Goal: Task Accomplishment & Management: Use online tool/utility

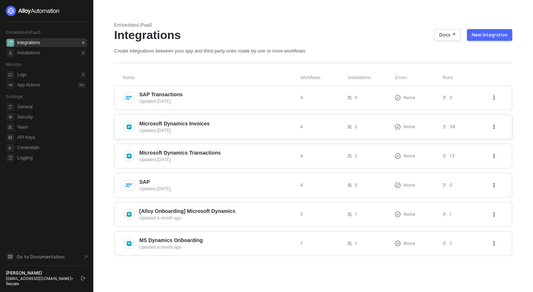
click at [250, 121] on span "Microsoft Dynamics Invoices" at bounding box center [216, 123] width 155 height 7
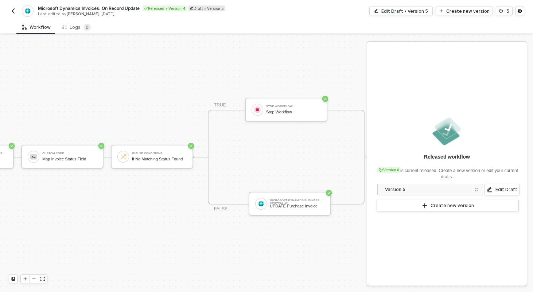
scroll to position [13, 266]
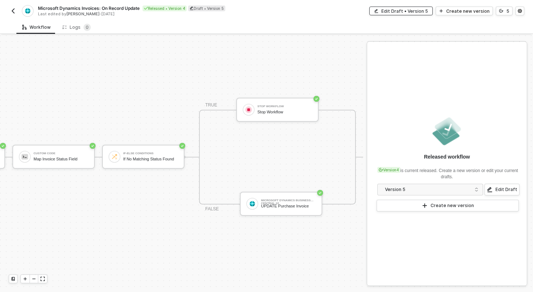
click at [394, 12] on div "Edit Draft • Version 5" at bounding box center [405, 11] width 47 height 6
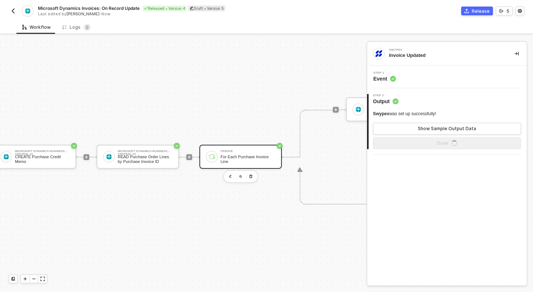
scroll to position [13, 392]
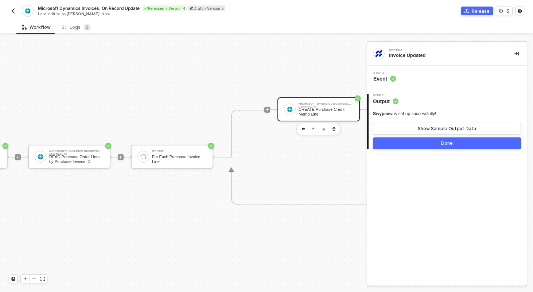
click at [318, 105] on div "Microsoft Dynamics Business Central #4" at bounding box center [326, 104] width 55 height 3
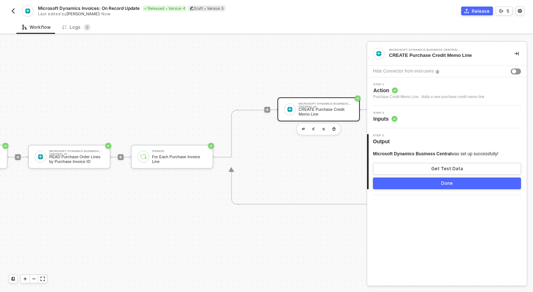
click at [415, 116] on div "Step 2 Inputs" at bounding box center [448, 117] width 158 height 11
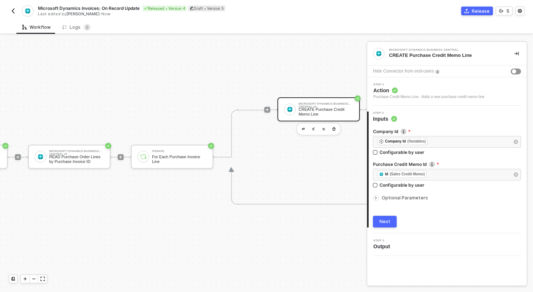
click at [402, 195] on div "Optional Parameters" at bounding box center [447, 198] width 148 height 8
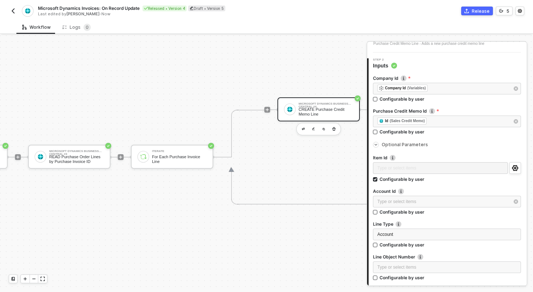
scroll to position [58, 0]
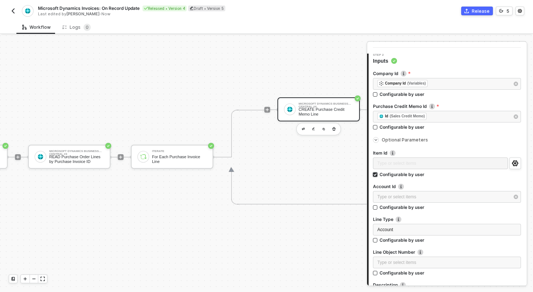
click at [396, 173] on div "Configurable by user" at bounding box center [402, 174] width 45 height 6
click at [378, 173] on input "Configurable by user" at bounding box center [375, 175] width 5 height 5
checkbox input "false"
click at [397, 200] on div "Type or select items ﻿" at bounding box center [447, 196] width 148 height 12
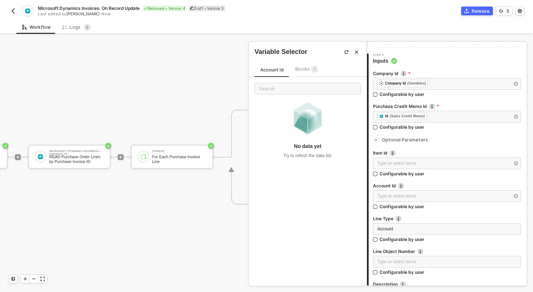
click at [302, 72] on span "Blocks 7" at bounding box center [307, 68] width 23 height 5
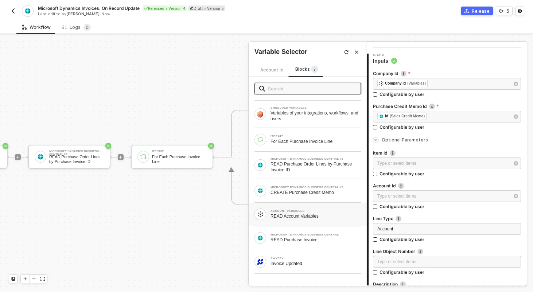
click at [316, 216] on div "READ Account Variables" at bounding box center [316, 216] width 90 height 6
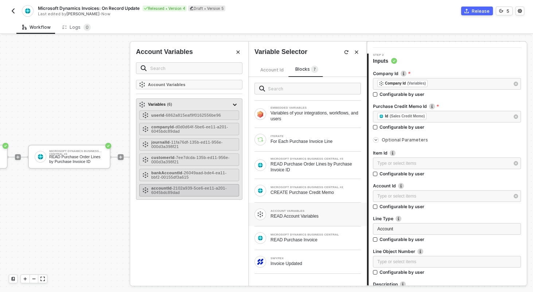
click at [209, 191] on div "accountId - 2102a939-5ce6-ee11-a201-6045bdc89dad" at bounding box center [193, 190] width 85 height 9
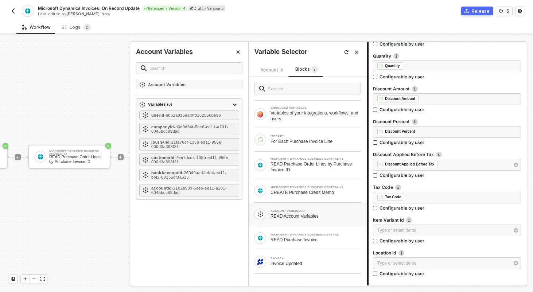
scroll to position [469, 0]
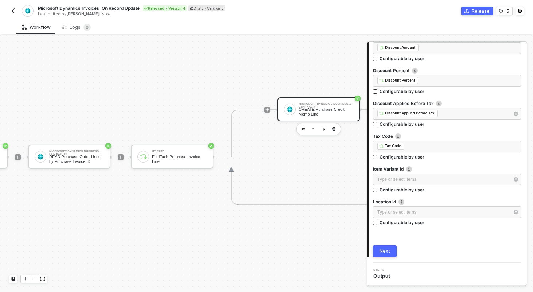
click at [385, 254] on button "Next" at bounding box center [385, 252] width 24 height 12
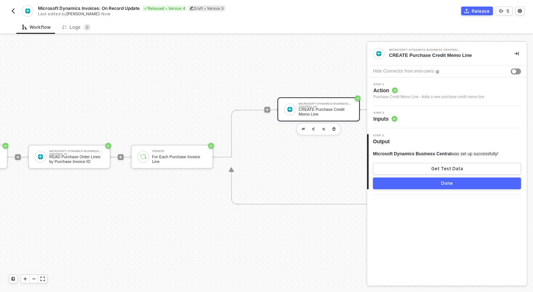
click at [426, 182] on button "Done" at bounding box center [447, 184] width 148 height 12
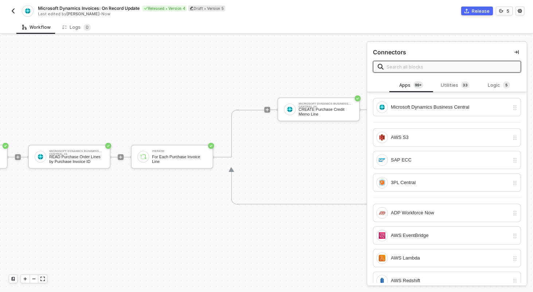
click at [289, 148] on div "Microsoft Dynamics Business Central #4 CREATE Purchase Credit Memo Line" at bounding box center [326, 109] width 96 height 95
click at [13, 10] on img "button" at bounding box center [13, 11] width 6 height 6
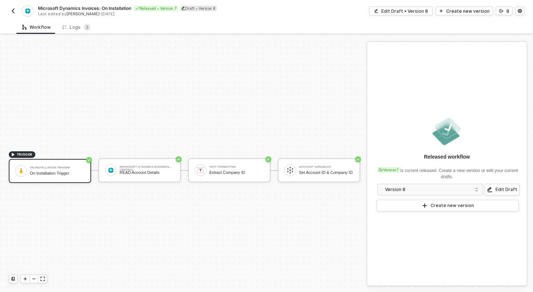
scroll to position [13, 0]
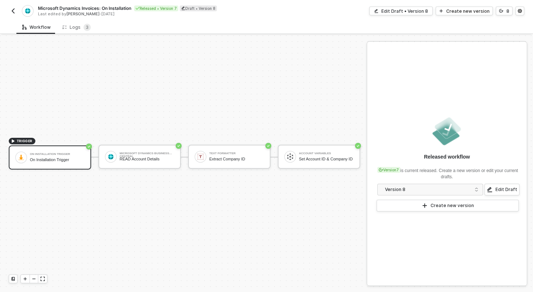
click at [238, 186] on div "TRIGGER On Installation Trigger On Installation Trigger Microsoft Dynamics Busi…" at bounding box center [181, 157] width 363 height 270
click at [408, 11] on div "Edit Draft • Version 8" at bounding box center [405, 11] width 47 height 6
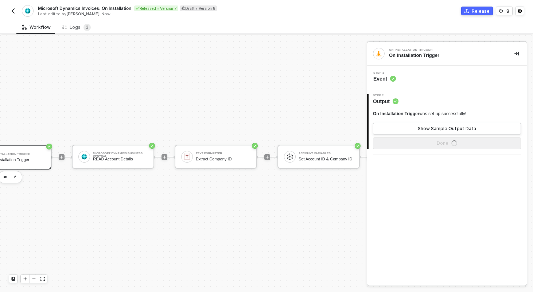
scroll to position [13, 34]
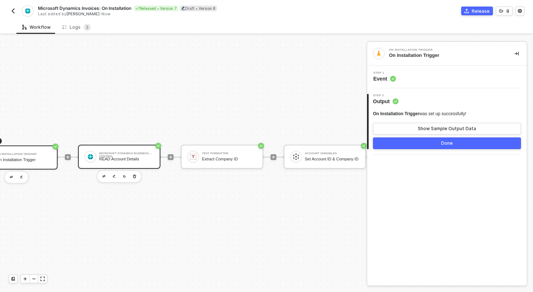
click at [141, 152] on div "Microsoft Dynamics Business Central" at bounding box center [126, 153] width 55 height 3
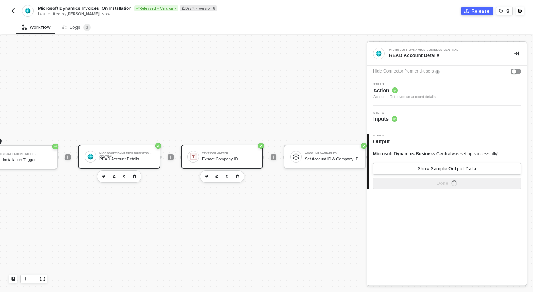
click at [219, 158] on div "Extract Company ID" at bounding box center [229, 159] width 55 height 5
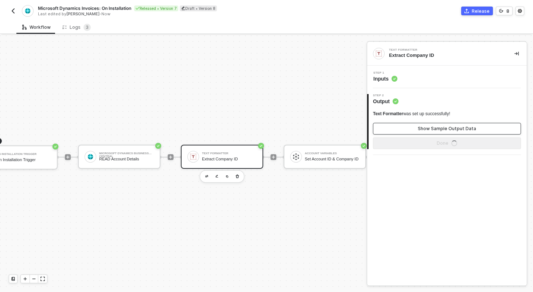
click at [436, 130] on div "Show Sample Output Data" at bounding box center [447, 129] width 58 height 6
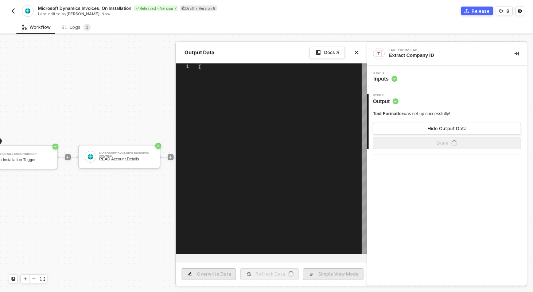
type textarea "{ "value": "d0d0d64f-5be6-ee11-a201-6045bdc89dad" }"
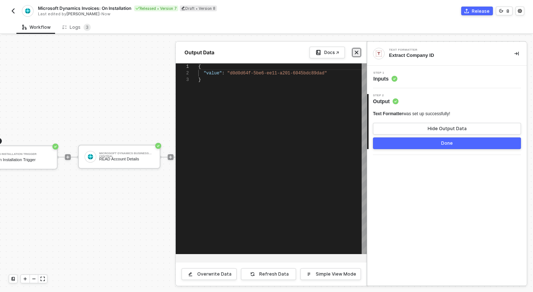
click at [356, 52] on icon "icon-close" at bounding box center [356, 52] width 3 height 3
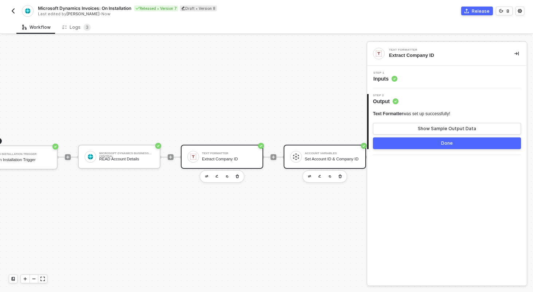
click at [326, 154] on div "Account Variables Set Account ID & Company ID" at bounding box center [332, 157] width 55 height 14
click at [418, 81] on div "Step 1 Inputs" at bounding box center [448, 77] width 158 height 11
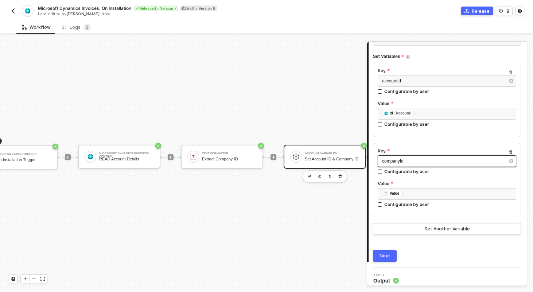
scroll to position [92, 0]
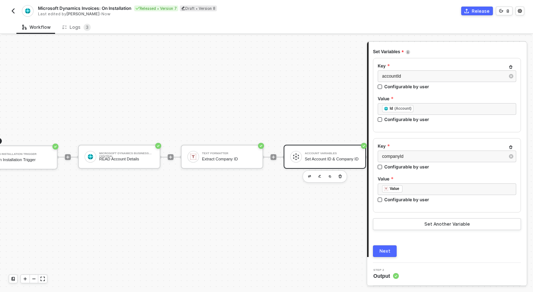
click at [279, 82] on div "TRIGGER On Installation Trigger On Installation Trigger Microsoft Dynamics Busi…" at bounding box center [172, 157] width 413 height 270
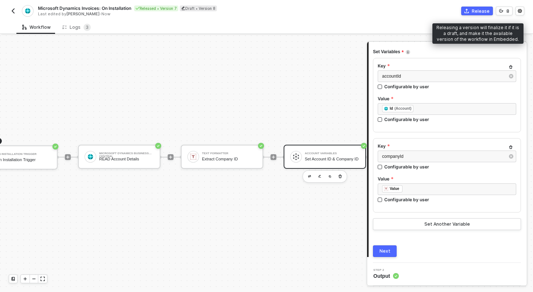
click at [473, 13] on button "Release" at bounding box center [478, 11] width 32 height 9
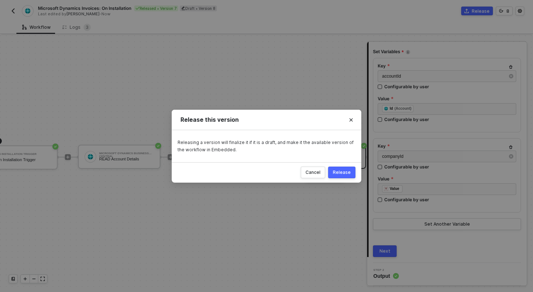
click at [338, 171] on div "Release" at bounding box center [342, 173] width 18 height 6
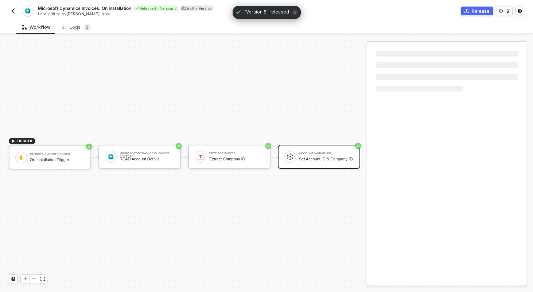
scroll to position [13, 0]
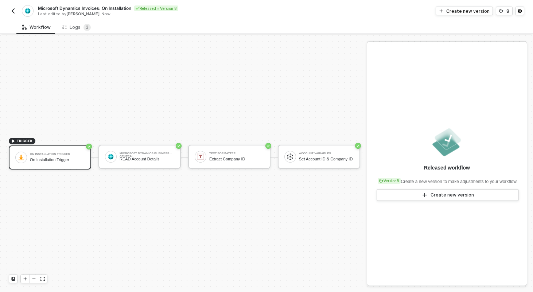
click at [12, 10] on img "button" at bounding box center [13, 11] width 6 height 6
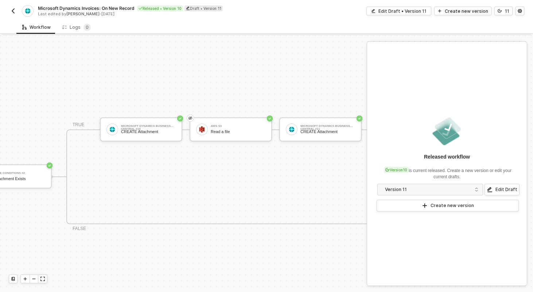
scroll to position [278, 1056]
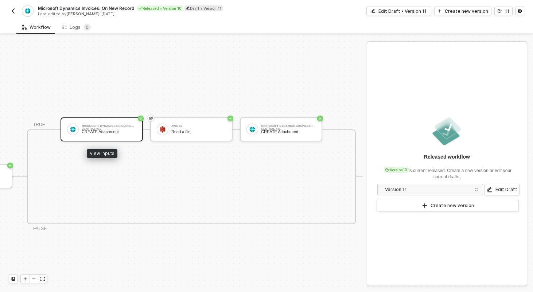
click at [119, 126] on div "Microsoft Dynamics Business Central #10" at bounding box center [109, 126] width 55 height 3
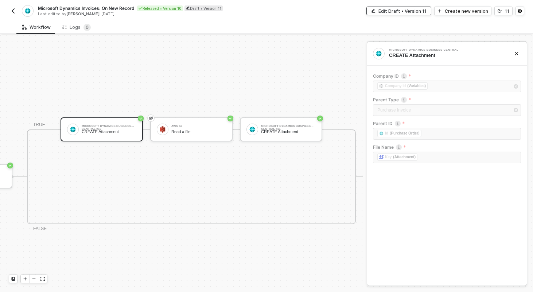
click at [392, 10] on div "Edit Draft • Version 11" at bounding box center [403, 11] width 48 height 6
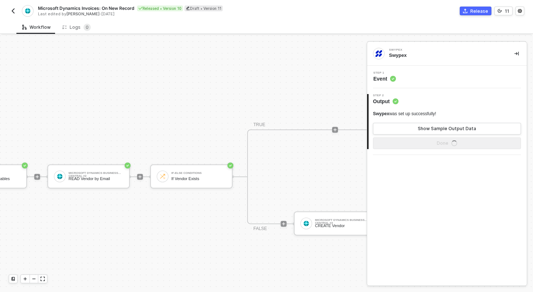
scroll to position [278, 0]
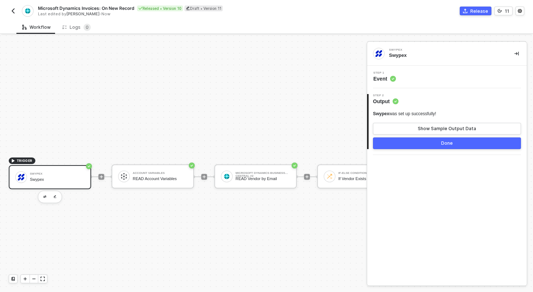
click at [65, 181] on div "Swypex" at bounding box center [57, 179] width 55 height 5
click at [423, 82] on div "Step 1 Event" at bounding box center [448, 77] width 158 height 11
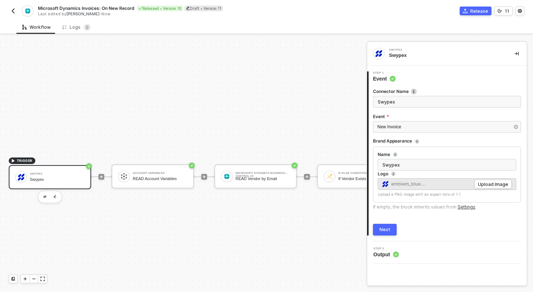
click at [402, 101] on input "Swypex" at bounding box center [447, 102] width 148 height 12
type input "Invoice Created"
click at [387, 229] on div "Next" at bounding box center [385, 230] width 11 height 6
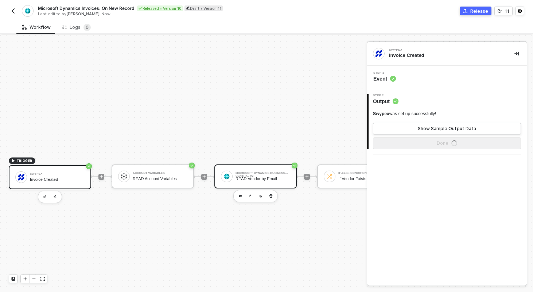
click at [260, 178] on div "READ Vendor by Email" at bounding box center [263, 179] width 55 height 5
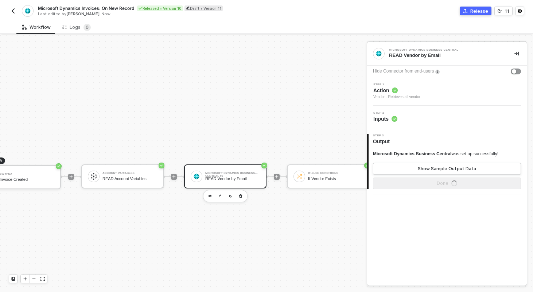
scroll to position [278, 34]
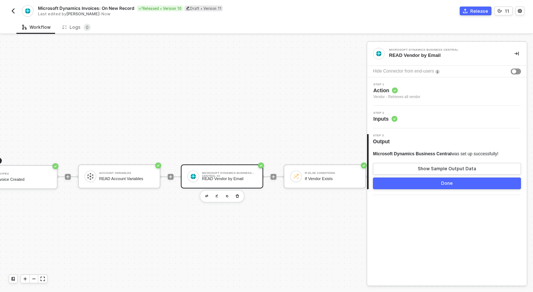
click at [415, 119] on div "Step 2 Inputs" at bounding box center [448, 117] width 158 height 11
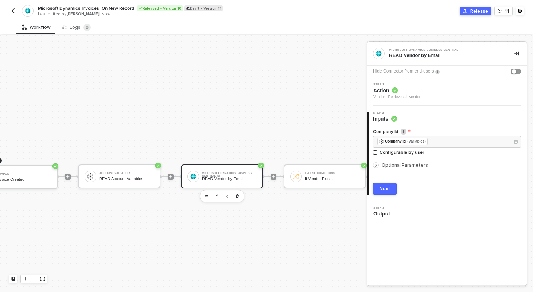
click at [409, 165] on span "Optional Parameters" at bounding box center [405, 164] width 46 height 5
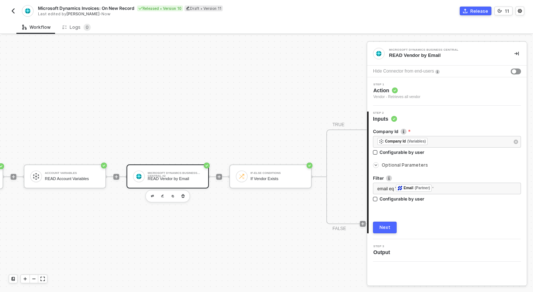
scroll to position [278, 96]
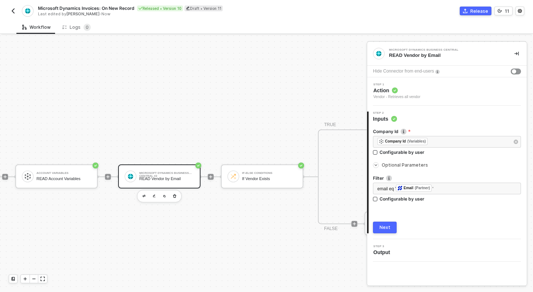
click at [266, 177] on div "If Vendor Exists" at bounding box center [269, 179] width 55 height 5
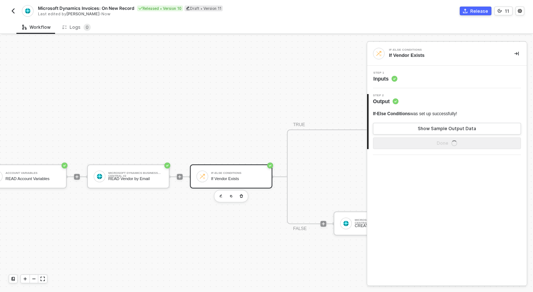
scroll to position [278, 159]
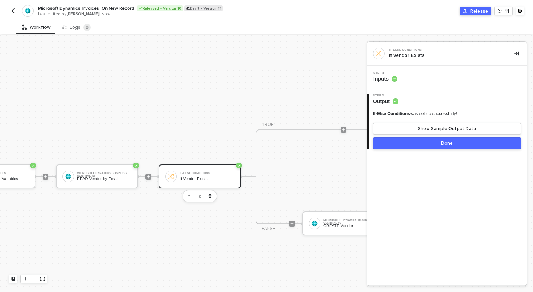
click at [453, 78] on div "Step 1 Inputs" at bounding box center [448, 77] width 158 height 11
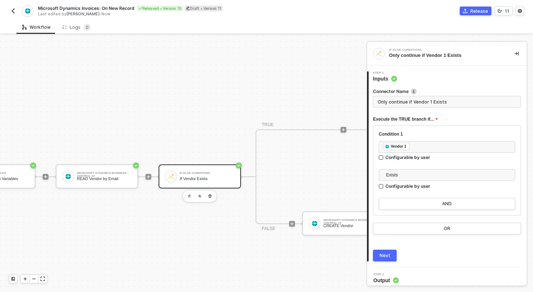
click at [413, 175] on span "Exists" at bounding box center [448, 175] width 125 height 11
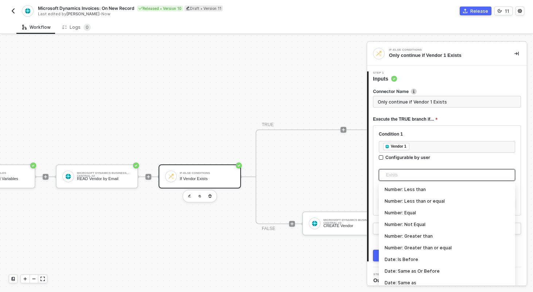
scroll to position [217, 0]
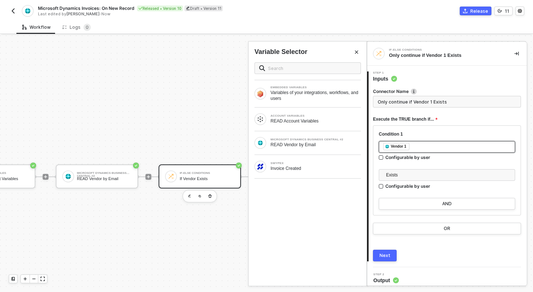
click at [420, 146] on div "﻿ ﻿ Vendor 1 ﻿" at bounding box center [447, 147] width 128 height 8
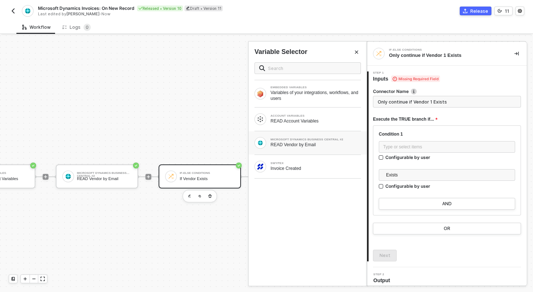
click at [296, 147] on div "READ Vendor by Email" at bounding box center [316, 145] width 90 height 6
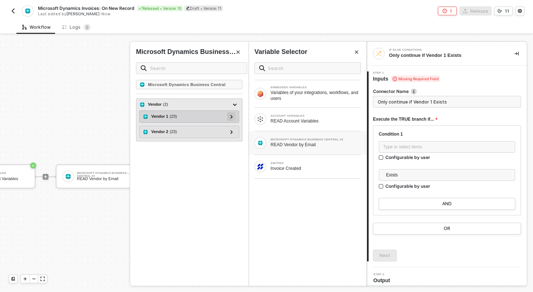
click at [231, 114] on div at bounding box center [232, 116] width 4 height 8
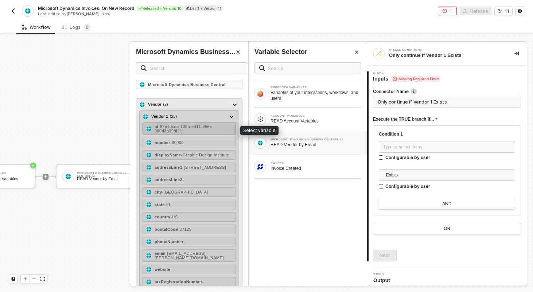
click at [167, 124] on span "- 82e7dcda-135b-ed11-956e-000d3a398f21" at bounding box center [184, 128] width 59 height 9
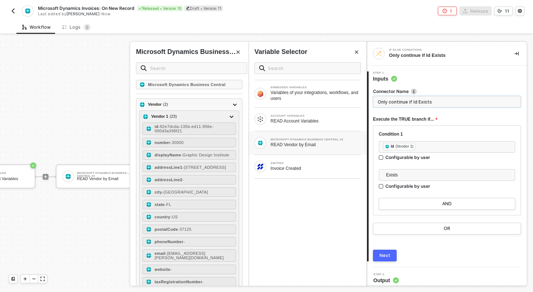
click at [393, 100] on input "Only continue if Id Exists" at bounding box center [447, 102] width 148 height 12
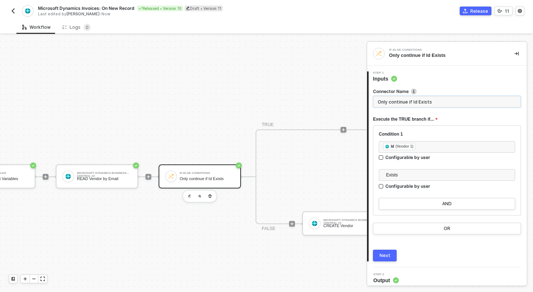
click at [393, 100] on input "Only continue if Id Exists" at bounding box center [447, 102] width 148 height 12
type input "If Vendor Exists"
click at [386, 254] on div "Next" at bounding box center [385, 256] width 11 height 6
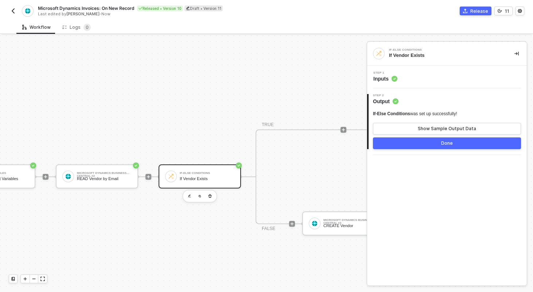
click at [426, 142] on button "Done" at bounding box center [447, 144] width 148 height 12
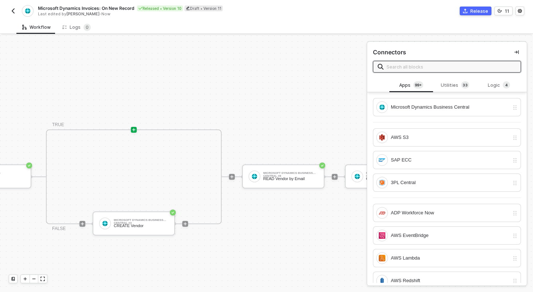
scroll to position [278, 370]
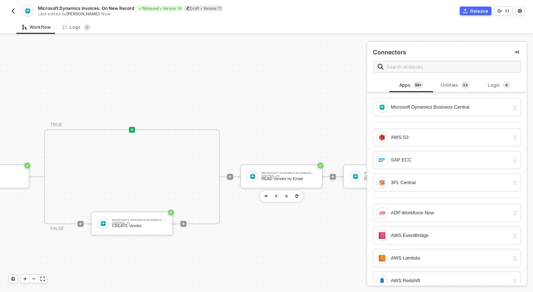
click at [275, 188] on div "Microsoft Dynamics Business Central #8 READ Vendor by Email" at bounding box center [281, 177] width 82 height 25
click at [274, 173] on div "Microsoft Dynamics Business Central #8" at bounding box center [289, 173] width 55 height 3
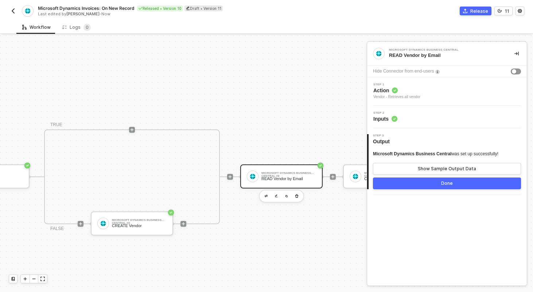
click at [417, 113] on div "Step 2 Inputs" at bounding box center [448, 117] width 158 height 11
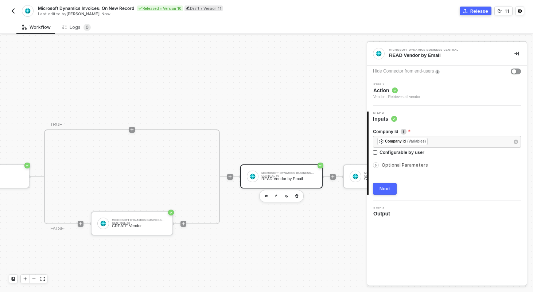
click at [394, 165] on span "Optional Parameters" at bounding box center [405, 164] width 46 height 5
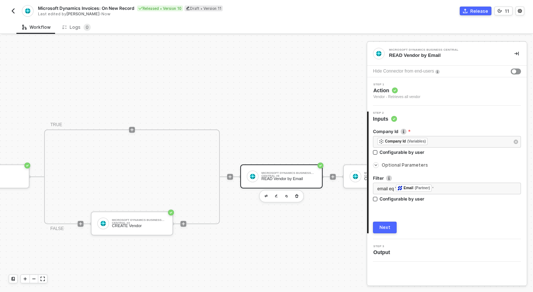
click at [394, 165] on span "Optional Parameters" at bounding box center [405, 164] width 46 height 5
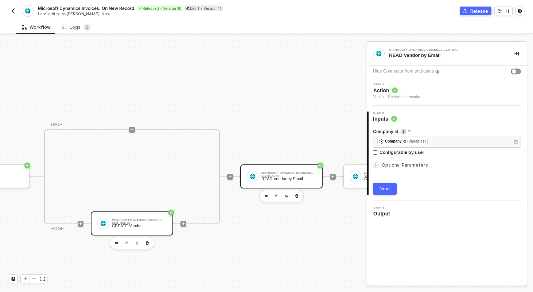
click at [115, 225] on div "CREATE Vendor" at bounding box center [139, 226] width 55 height 5
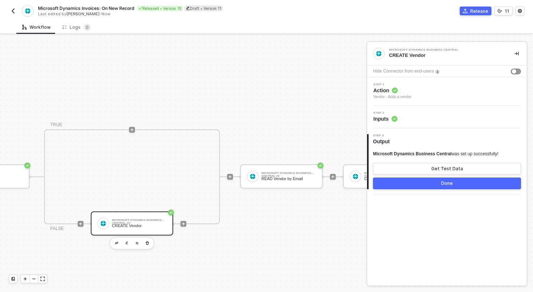
click at [424, 124] on div "Step 2 Inputs" at bounding box center [447, 117] width 160 height 23
click at [418, 117] on div "Step 2 Inputs" at bounding box center [448, 117] width 158 height 11
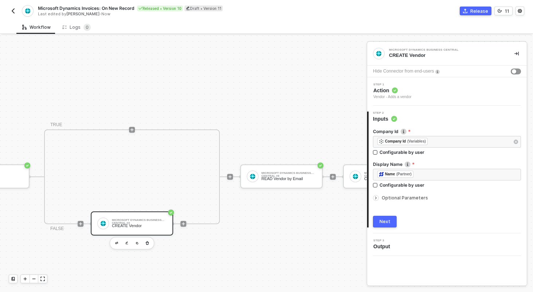
click at [397, 198] on span "Optional Parameters" at bounding box center [405, 197] width 46 height 5
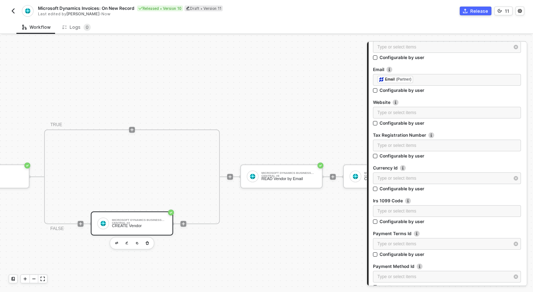
scroll to position [502, 0]
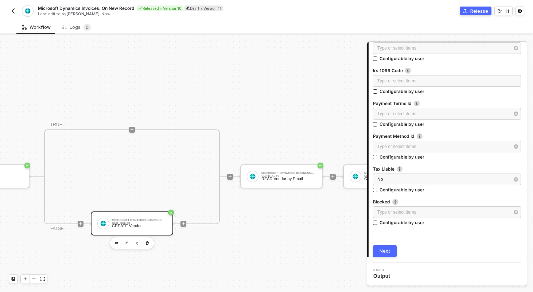
click at [317, 113] on div "TRIGGER Swypex Invoice Created Account Variables READ Account Variables Microso…" at bounding box center [433, 176] width 1607 height 839
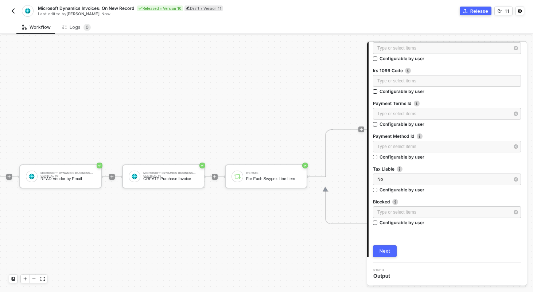
scroll to position [278, 606]
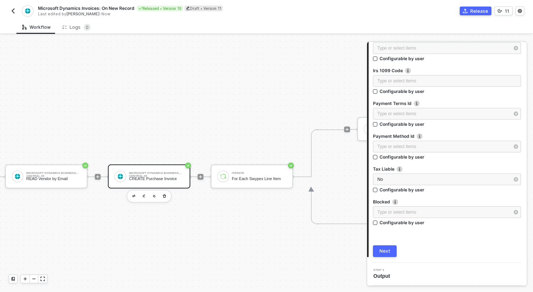
click at [127, 177] on div "Microsoft Dynamics Business Central #9 CREATE Purchase Invoice" at bounding box center [155, 177] width 58 height 14
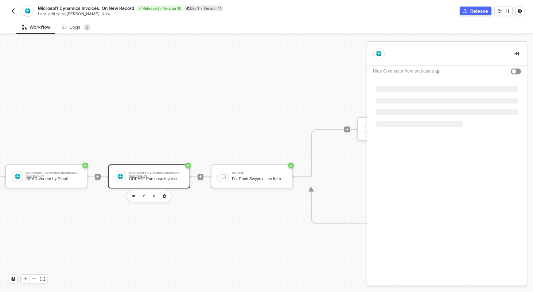
scroll to position [0, 0]
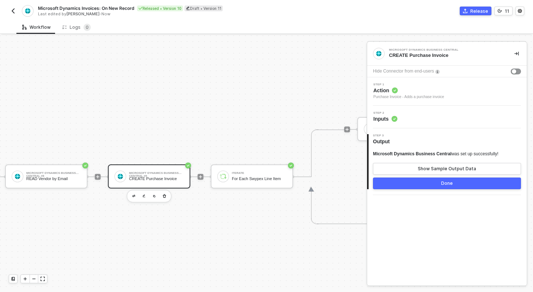
click at [430, 113] on div "Step 2 Inputs" at bounding box center [448, 117] width 158 height 11
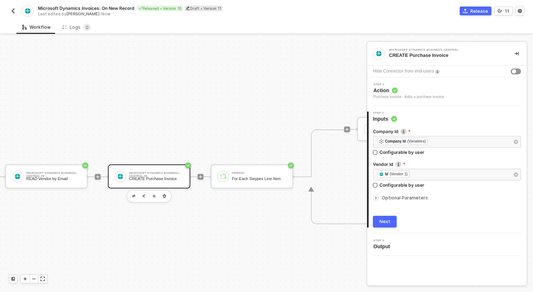
click at [410, 194] on div "Optional Parameters" at bounding box center [447, 198] width 148 height 8
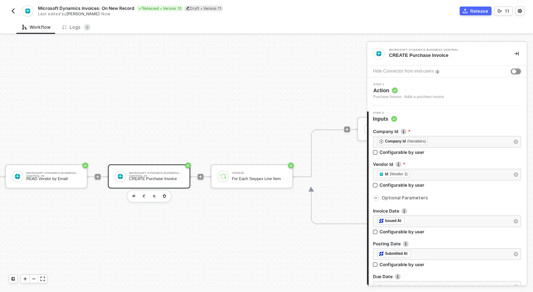
click at [410, 198] on span "Optional Parameters" at bounding box center [405, 197] width 46 height 5
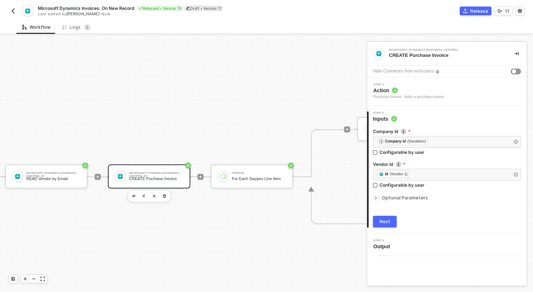
click at [410, 198] on span "Optional Parameters" at bounding box center [405, 197] width 46 height 5
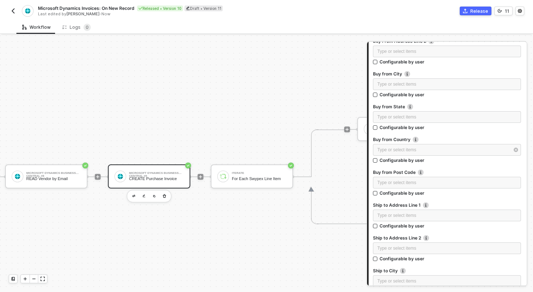
scroll to position [633, 0]
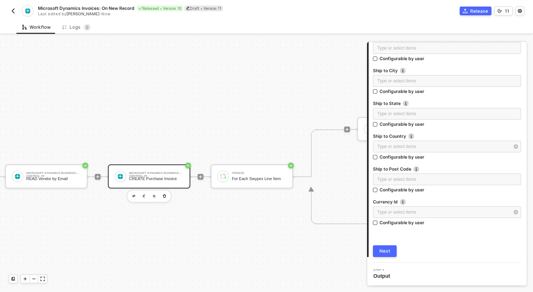
click at [266, 128] on div "TRIGGER Swypex Invoice Created Account Variables READ Account Variables Microso…" at bounding box center [197, 176] width 1607 height 839
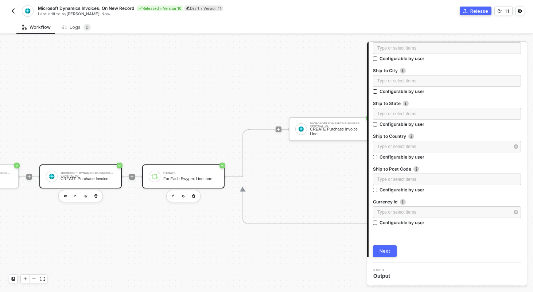
scroll to position [278, 717]
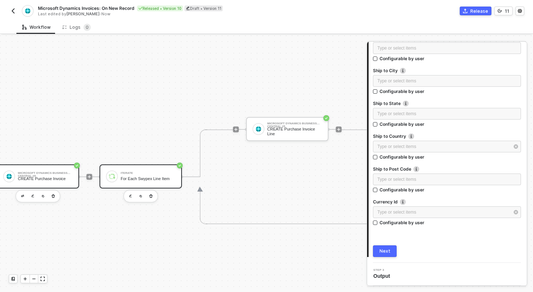
click at [144, 172] on div "Iterate" at bounding box center [148, 173] width 55 height 3
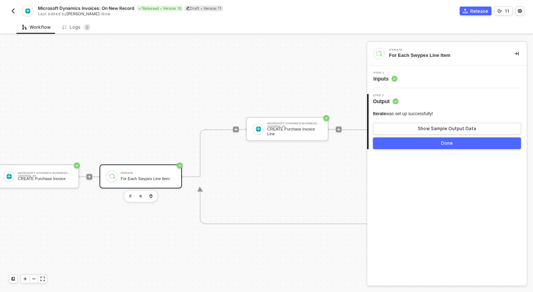
click at [409, 81] on div "Step 1 Inputs" at bounding box center [448, 77] width 158 height 11
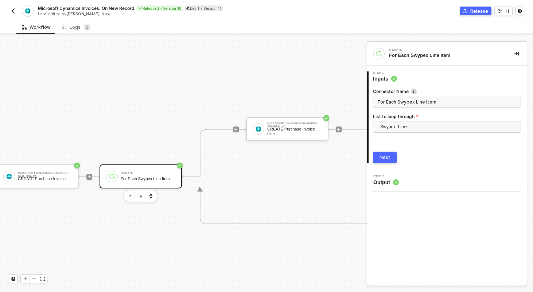
click at [237, 72] on div "TRIGGER Swypex Invoice Created Account Variables READ Account Variables Microso…" at bounding box center [86, 176] width 1607 height 839
click at [302, 120] on div "Microsoft Dynamics Business Central #5 CREATE Purchase Invoice Line" at bounding box center [287, 129] width 82 height 24
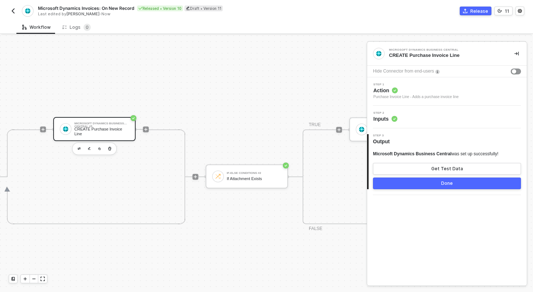
scroll to position [278, 922]
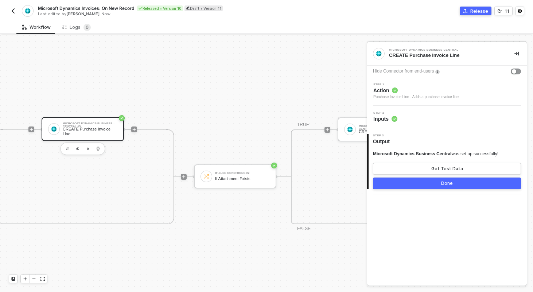
click at [422, 114] on div "Step 2 Inputs" at bounding box center [448, 117] width 158 height 11
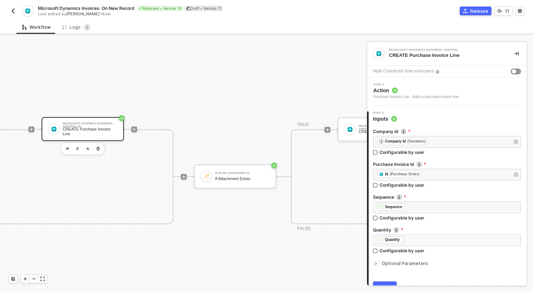
scroll to position [36, 0]
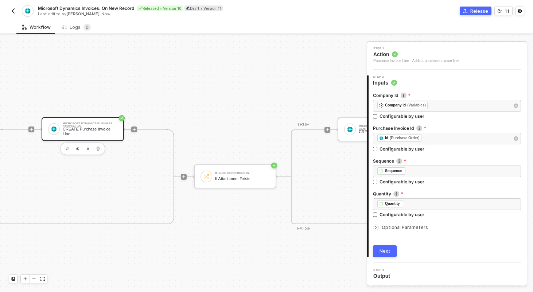
click at [396, 231] on div "Optional Parameters" at bounding box center [447, 228] width 148 height 8
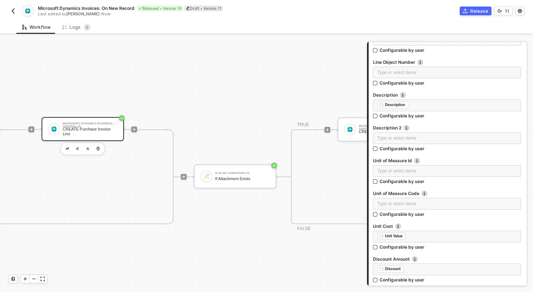
scroll to position [325, 0]
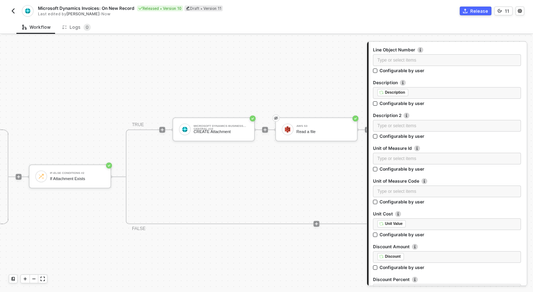
scroll to position [278, 1070]
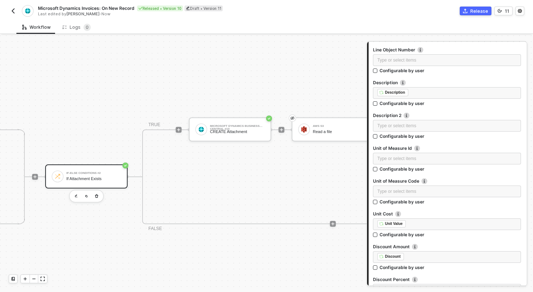
click at [76, 173] on div "If-Else Conditions #2" at bounding box center [93, 173] width 55 height 3
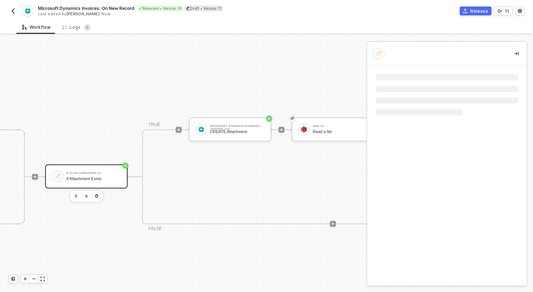
scroll to position [0, 0]
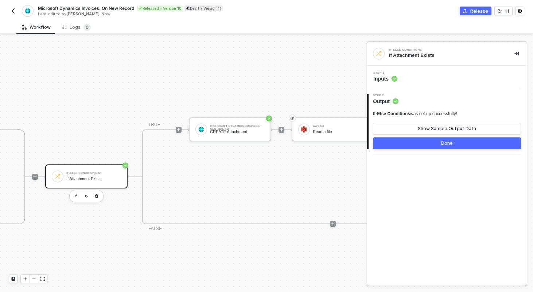
click at [416, 78] on div "Step 1 Inputs" at bounding box center [448, 77] width 158 height 11
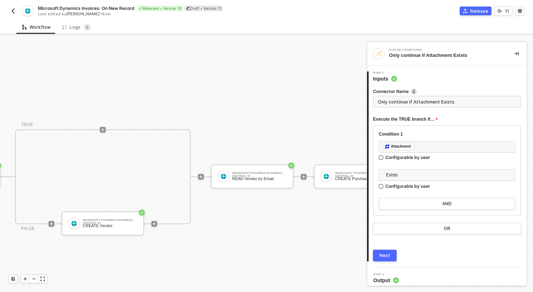
scroll to position [278, 0]
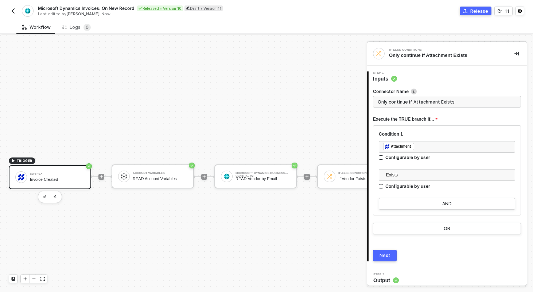
click at [43, 175] on div "Swypex Invoice Created" at bounding box center [57, 177] width 55 height 14
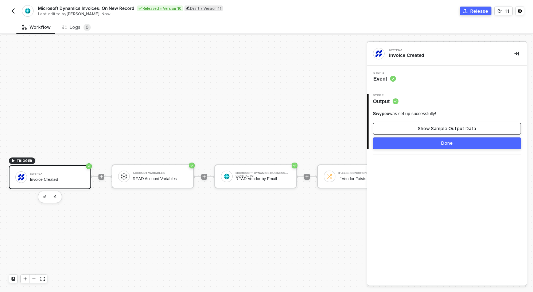
click at [426, 126] on div "Show Sample Output Data" at bounding box center [447, 129] width 58 height 6
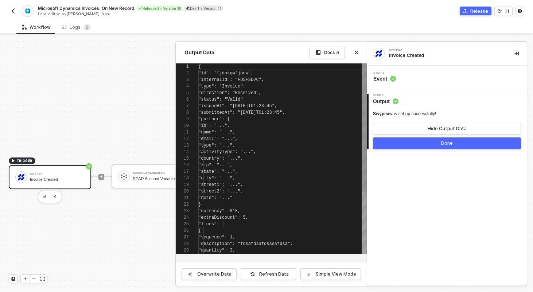
scroll to position [66, 0]
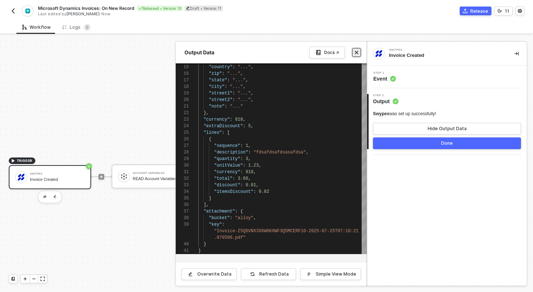
click at [355, 49] on button "Close" at bounding box center [356, 52] width 9 height 9
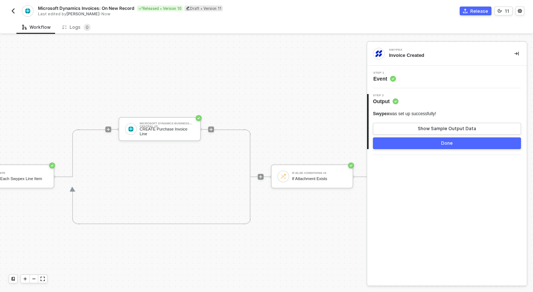
scroll to position [278, 914]
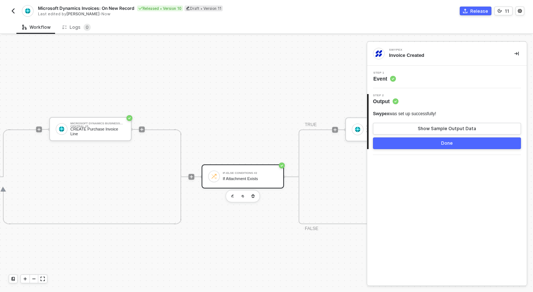
click at [236, 182] on div "If-Else Conditions #2 If Attachment Exists" at bounding box center [250, 177] width 55 height 14
click at [415, 74] on div "Step 1 Inputs" at bounding box center [448, 77] width 158 height 11
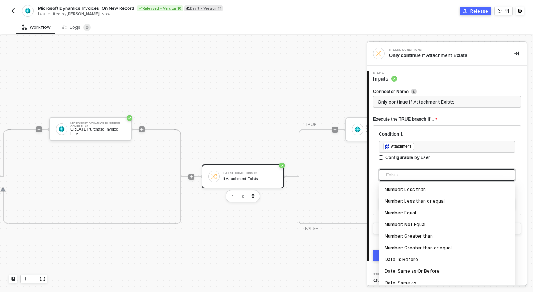
click at [405, 171] on span "Exists" at bounding box center [448, 175] width 125 height 11
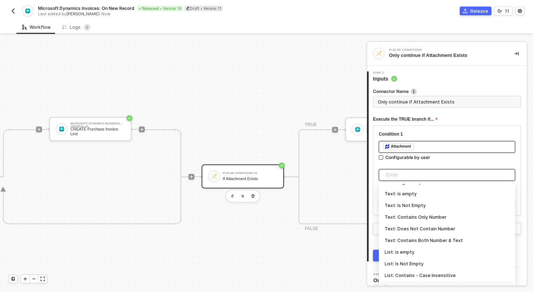
click at [422, 147] on div "﻿ ﻿ Attachment ﻿" at bounding box center [447, 147] width 128 height 8
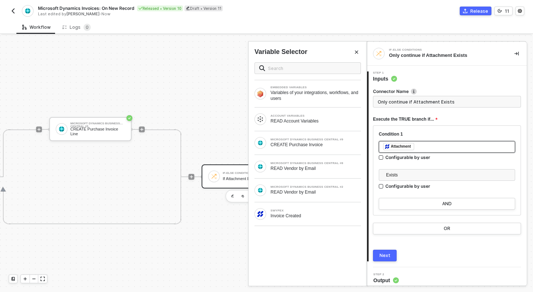
click at [422, 147] on div "﻿ ﻿ Attachment ﻿" at bounding box center [447, 147] width 128 height 8
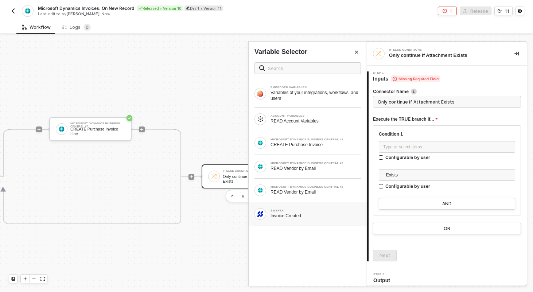
click at [279, 217] on div "Invoice Created" at bounding box center [316, 216] width 90 height 6
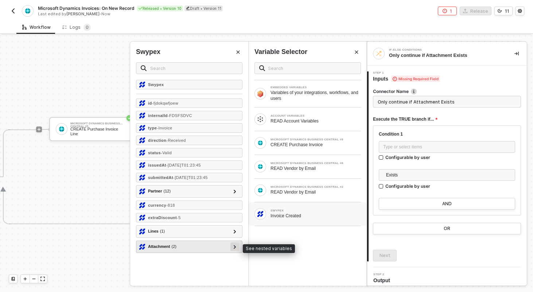
click at [235, 248] on icon at bounding box center [235, 247] width 2 height 4
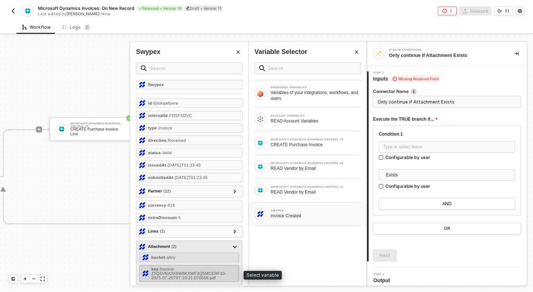
click at [177, 278] on span "- Invoice-Z5Q6VNX3X6W8KXWF3Q5MCERF10-2025-07-25T07:10:21.070506.pdf" at bounding box center [188, 273] width 75 height 13
type input "Only continue if Key Exists"
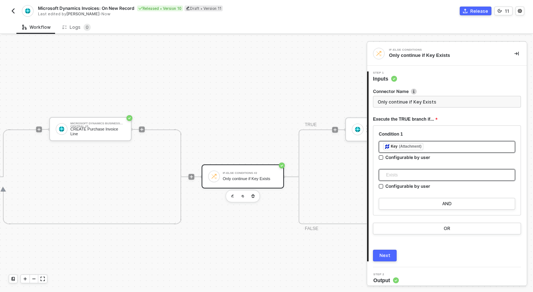
click at [405, 178] on span "Exists" at bounding box center [448, 175] width 125 height 11
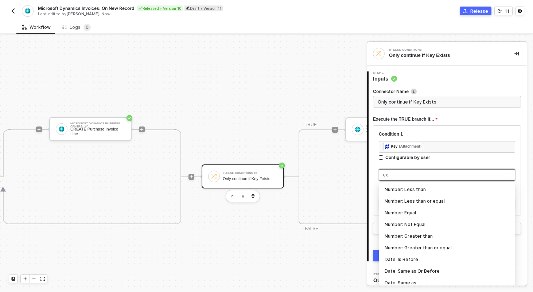
scroll to position [0, 0]
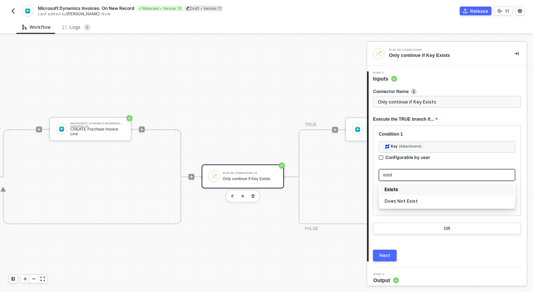
type input "exists"
click at [402, 191] on div "Exists" at bounding box center [447, 190] width 125 height 8
click at [422, 103] on input "Only continue if Key Exists" at bounding box center [447, 102] width 148 height 12
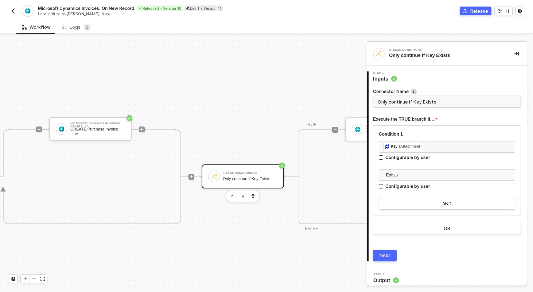
click at [422, 103] on input "Only continue if Key Exists" at bounding box center [447, 102] width 148 height 12
type input "If Attachment Exists"
click at [388, 250] on div "Connector Name If Attachment Exists Execute the TRUE branch if... Condition 1 ﻿…" at bounding box center [447, 171] width 148 height 179
click at [387, 256] on div "Next" at bounding box center [385, 256] width 11 height 6
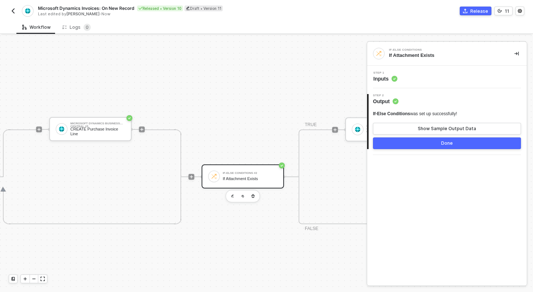
click at [420, 143] on button "Done" at bounding box center [447, 144] width 148 height 12
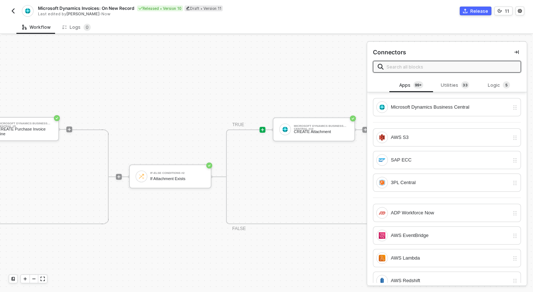
scroll to position [278, 991]
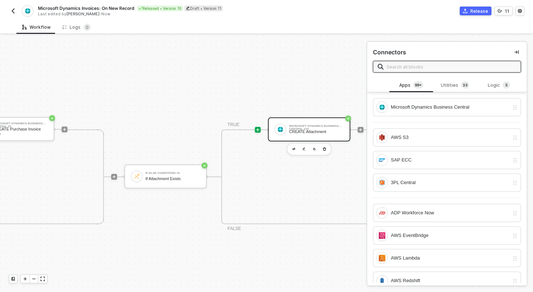
click at [310, 133] on div "CREATE Attachment" at bounding box center [316, 132] width 55 height 5
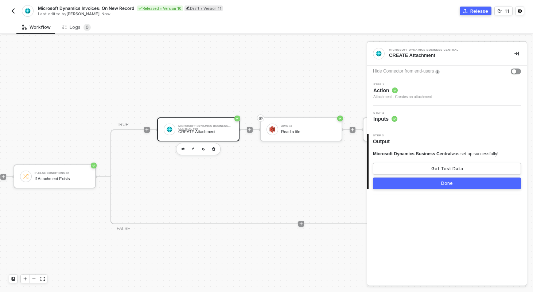
scroll to position [278, 1104]
click at [421, 118] on div "Step 2 Inputs" at bounding box center [448, 117] width 158 height 11
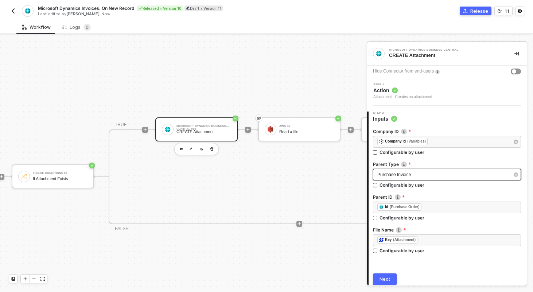
click at [403, 177] on span "Purchase Invoice" at bounding box center [395, 174] width 34 height 5
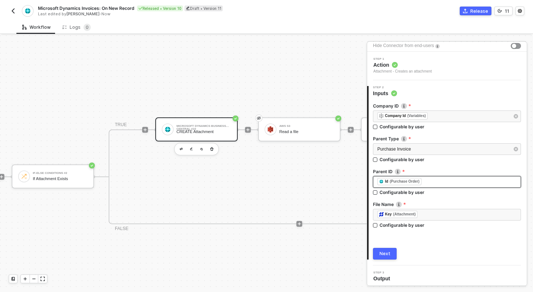
scroll to position [26, 0]
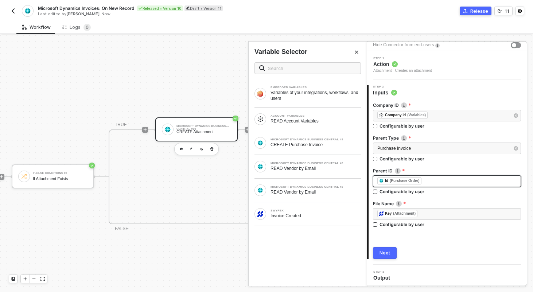
click at [437, 182] on div "﻿ ﻿ Id (Purchase Order) ﻿" at bounding box center [447, 181] width 139 height 8
click at [436, 179] on div "﻿ ﻿ Id (Purchase Order) ﻿" at bounding box center [447, 181] width 139 height 8
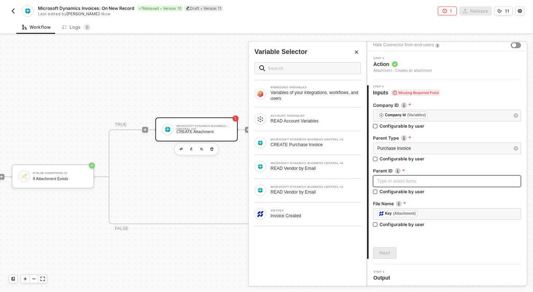
click at [426, 179] on div "Type or select items ﻿" at bounding box center [447, 181] width 139 height 7
click at [409, 177] on div "Type or select items ﻿" at bounding box center [447, 181] width 148 height 12
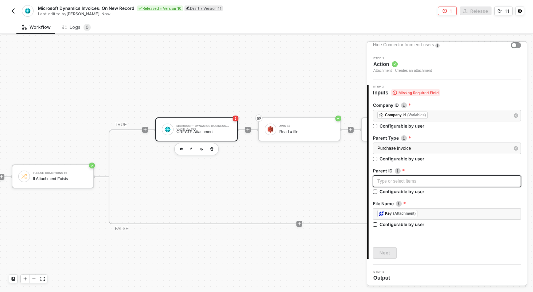
click at [382, 182] on div "Type or select items ﻿" at bounding box center [447, 181] width 139 height 7
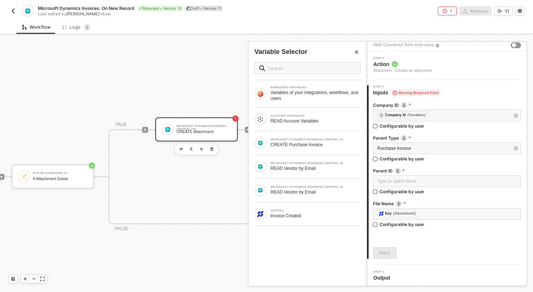
click at [379, 155] on div "Purchase Invoice" at bounding box center [447, 149] width 148 height 13
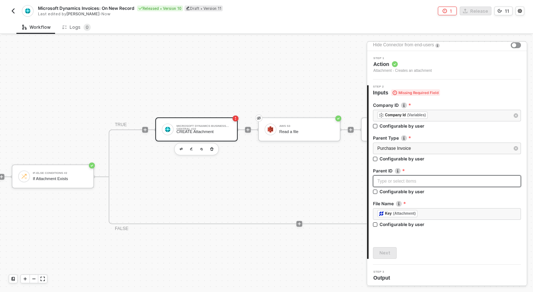
click at [379, 184] on div "Type or select items ﻿" at bounding box center [447, 181] width 139 height 7
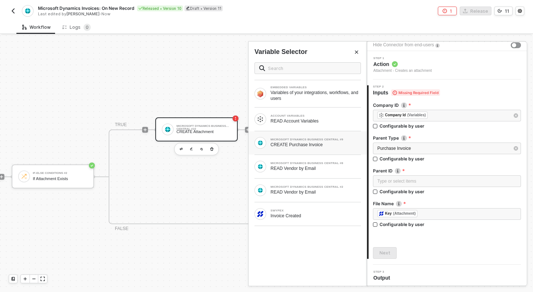
click at [323, 145] on div "CREATE Purchase Invoice" at bounding box center [316, 145] width 90 height 6
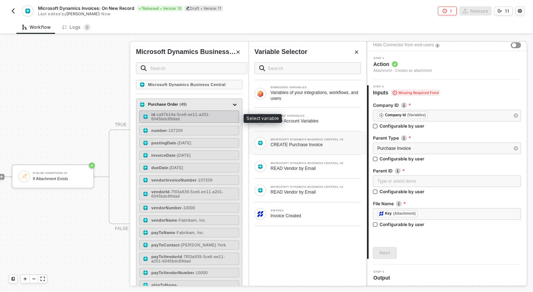
click at [210, 116] on span "- ca97b14a-5ce6-ee11-a201-6045bdc89dad" at bounding box center [180, 116] width 59 height 9
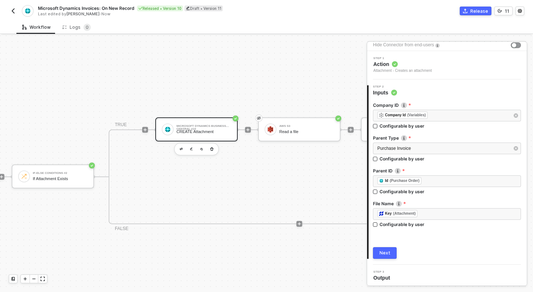
click at [383, 252] on div "Next" at bounding box center [385, 253] width 11 height 6
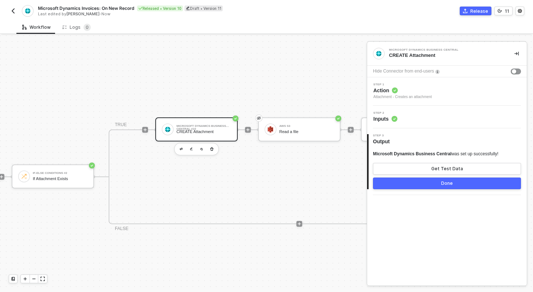
click at [435, 188] on button "Done" at bounding box center [447, 184] width 148 height 12
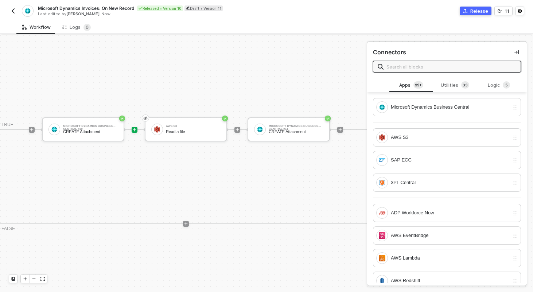
scroll to position [278, 1247]
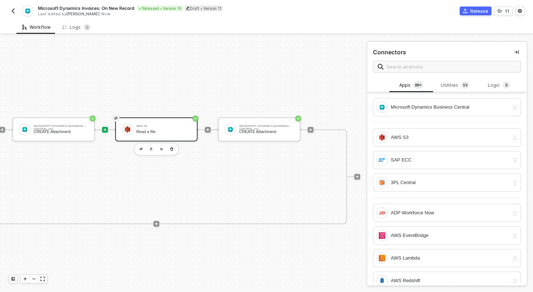
click at [169, 123] on div "AWS S3 Read a file" at bounding box center [163, 130] width 55 height 14
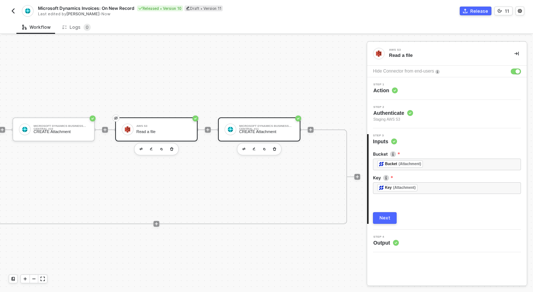
click at [270, 123] on div "Microsoft Dynamics Business Central #11 CREATE Attachment" at bounding box center [266, 130] width 55 height 14
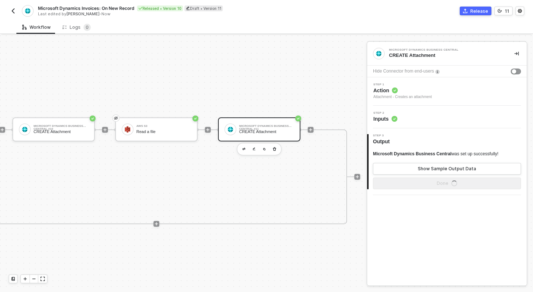
click at [417, 119] on div "Step 2 Inputs" at bounding box center [448, 117] width 158 height 11
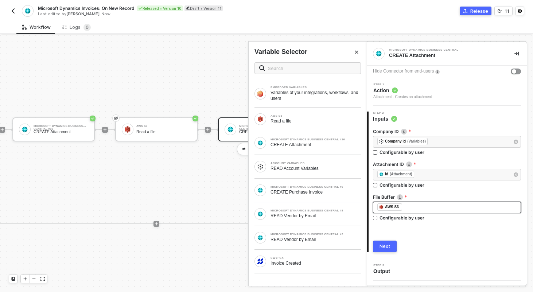
click at [410, 206] on div "﻿ ﻿ AWS S3 ﻿" at bounding box center [447, 208] width 139 height 8
click at [333, 119] on div "Read a file" at bounding box center [316, 121] width 90 height 6
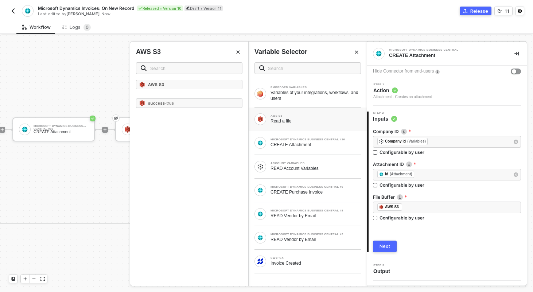
click at [240, 50] on icon "Close" at bounding box center [238, 52] width 4 height 4
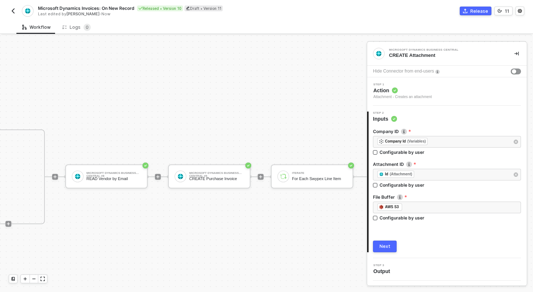
scroll to position [278, 556]
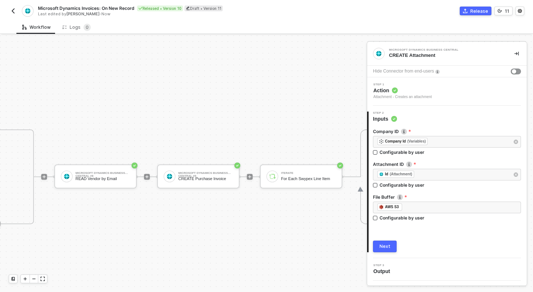
click at [260, 20] on div "Workflow Logs 0" at bounding box center [274, 26] width 517 height 13
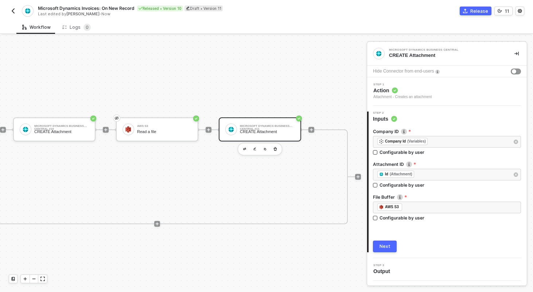
scroll to position [278, 1250]
click at [264, 130] on div "CREATE Attachment" at bounding box center [264, 132] width 55 height 5
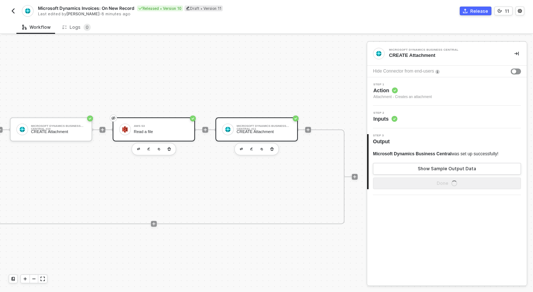
click at [161, 130] on div "Read a file" at bounding box center [161, 132] width 55 height 5
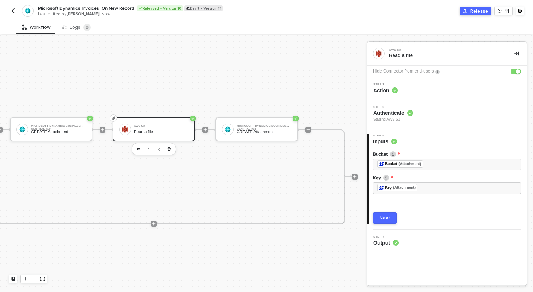
click at [416, 93] on div "Step 1 Action" at bounding box center [448, 88] width 158 height 11
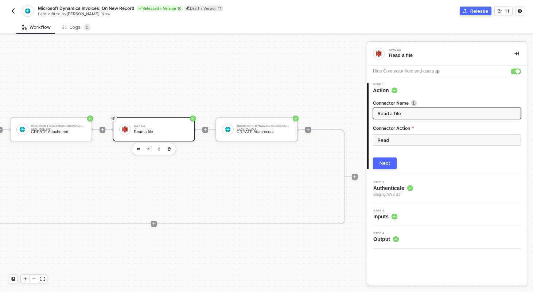
click at [404, 108] on span "Read a file" at bounding box center [447, 114] width 148 height 12
click at [404, 111] on input "Read a file" at bounding box center [446, 113] width 137 height 8
type input "READ Attachment"
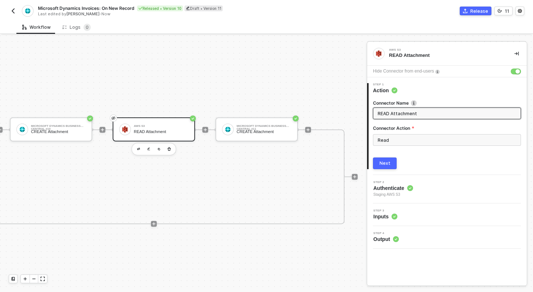
click at [381, 166] on div "Next" at bounding box center [385, 164] width 11 height 6
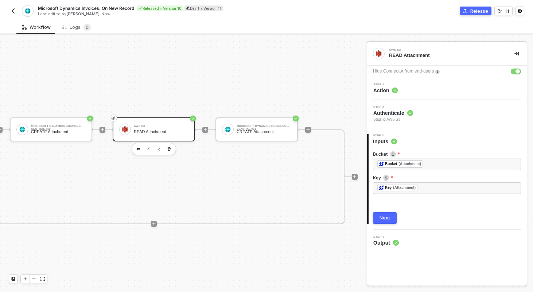
click at [379, 217] on button "Next" at bounding box center [385, 218] width 24 height 12
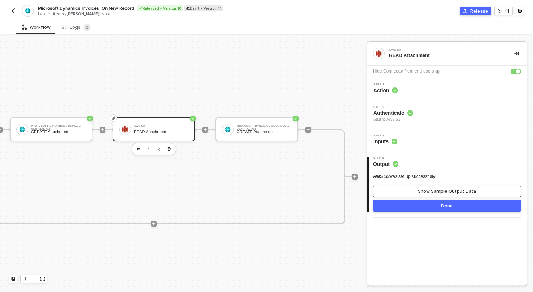
click at [430, 191] on div "Show Sample Output Data" at bounding box center [447, 192] width 58 height 6
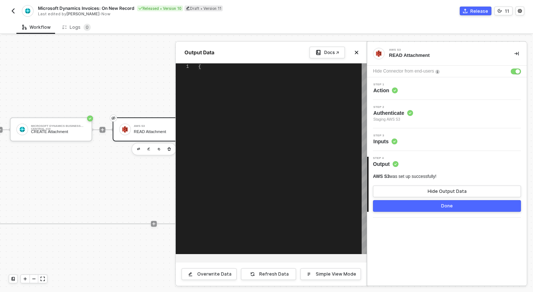
type textarea "{ "success": true }"
click at [430, 205] on button "Done" at bounding box center [447, 206] width 148 height 12
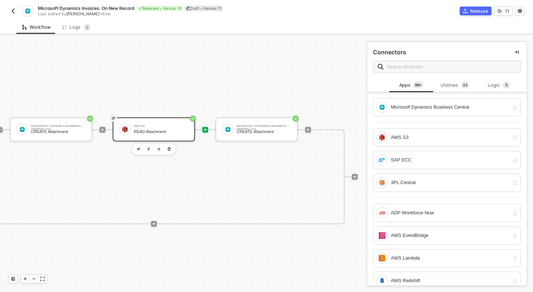
click at [164, 128] on div "AWS S3 READ Attachment" at bounding box center [161, 130] width 55 height 14
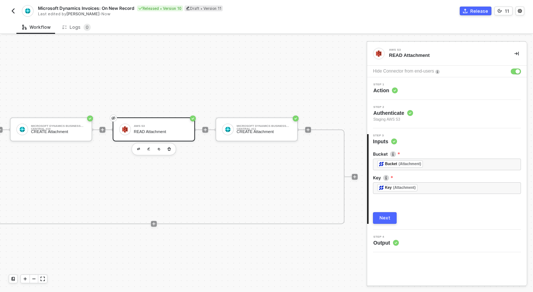
click at [378, 218] on button "Next" at bounding box center [385, 218] width 24 height 12
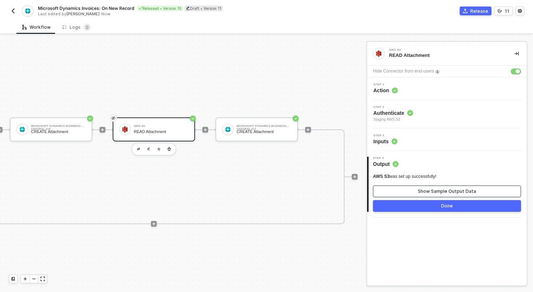
click at [400, 194] on button "Show Sample Output Data" at bounding box center [447, 192] width 148 height 12
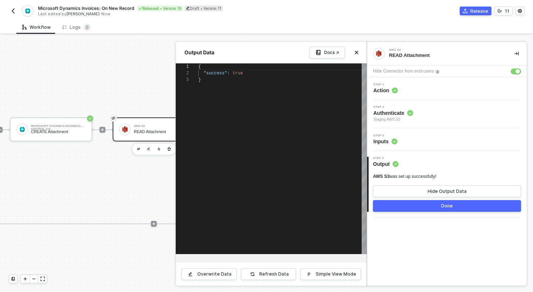
click at [406, 208] on button "Done" at bounding box center [447, 206] width 148 height 12
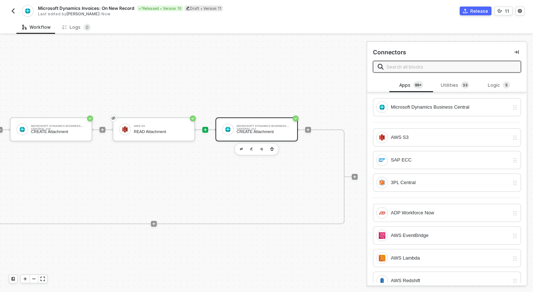
click at [295, 135] on div "Microsoft Dynamics Business Central #11 CREATE Attachment" at bounding box center [257, 129] width 82 height 24
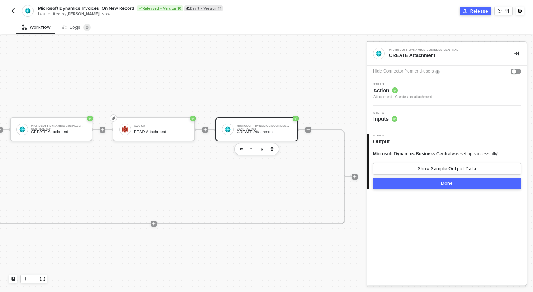
click at [408, 113] on div "Step 2 Inputs" at bounding box center [448, 117] width 158 height 11
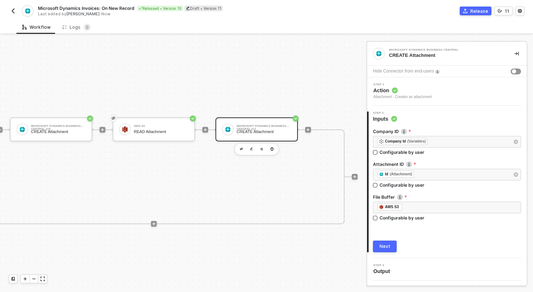
click at [387, 248] on div "Next" at bounding box center [385, 247] width 11 height 6
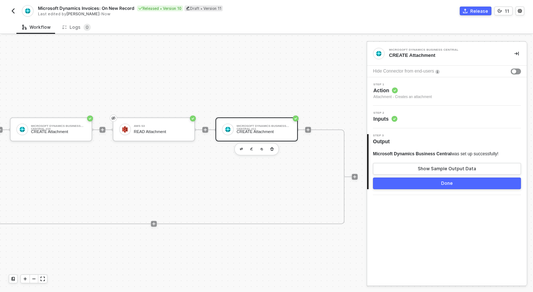
click at [469, 184] on button "Done" at bounding box center [447, 184] width 148 height 12
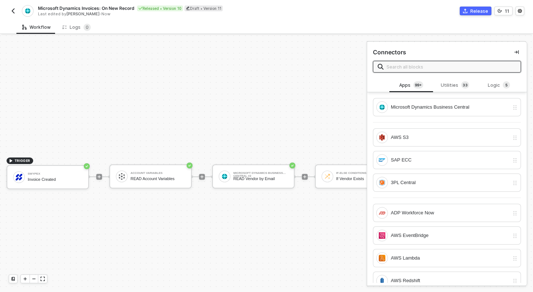
scroll to position [278, 0]
click at [475, 15] on button "Release" at bounding box center [476, 11] width 32 height 9
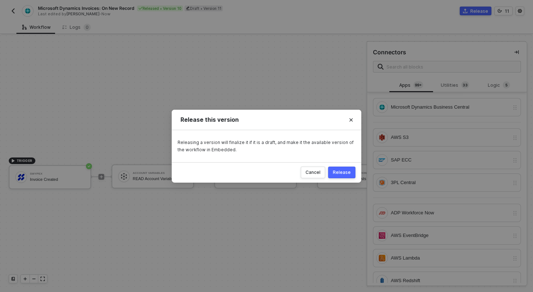
click at [349, 172] on div "Release" at bounding box center [342, 173] width 18 height 6
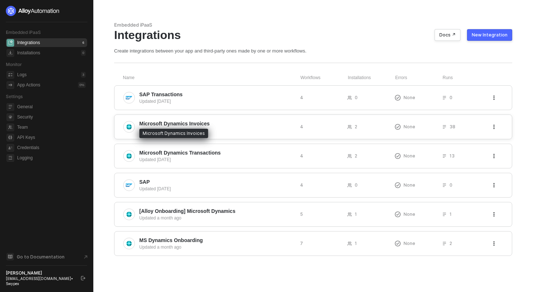
click at [179, 126] on span "Microsoft Dynamics Invoices" at bounding box center [174, 123] width 70 height 7
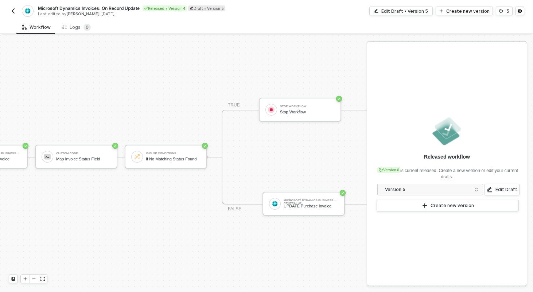
scroll to position [13, 266]
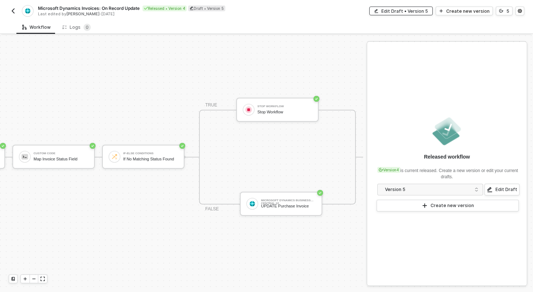
click at [398, 12] on div "Edit Draft • Version 5" at bounding box center [405, 11] width 47 height 6
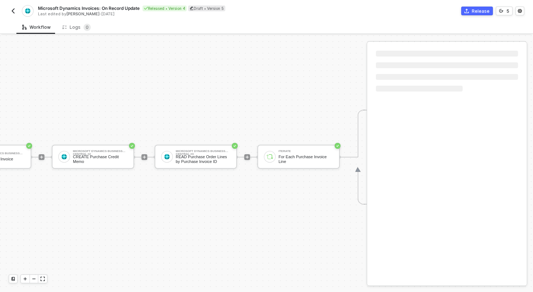
scroll to position [13, 0]
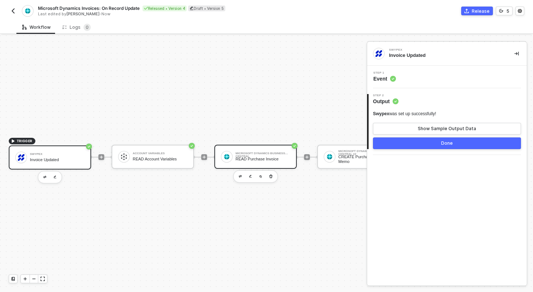
click at [250, 155] on div "Microsoft Dynamics Business Central READ Purchase Invoice" at bounding box center [263, 157] width 55 height 14
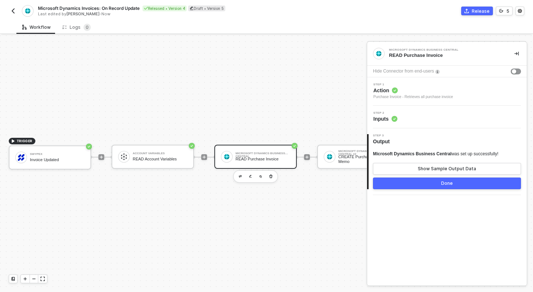
scroll to position [13, 97]
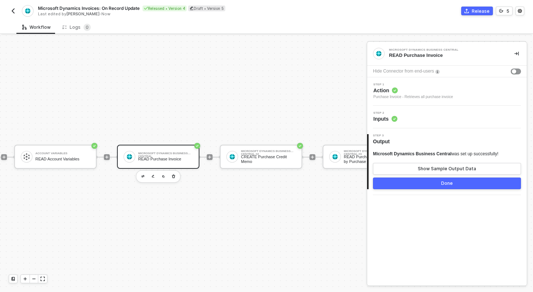
click at [440, 117] on div "Step 2 Inputs" at bounding box center [448, 117] width 158 height 11
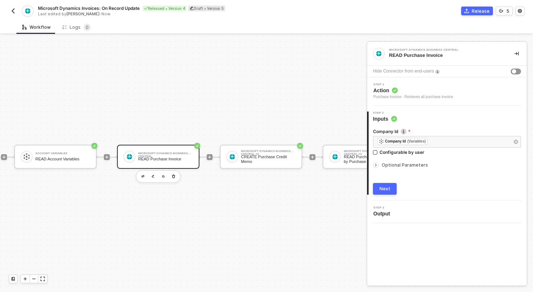
click at [403, 166] on span "Optional Parameters" at bounding box center [405, 164] width 46 height 5
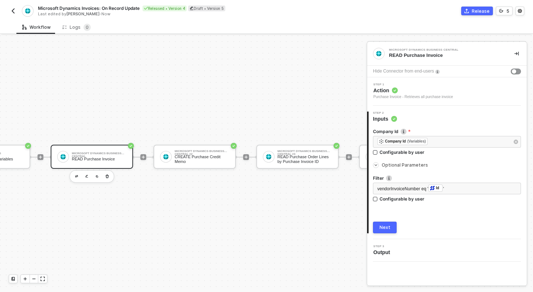
scroll to position [13, 196]
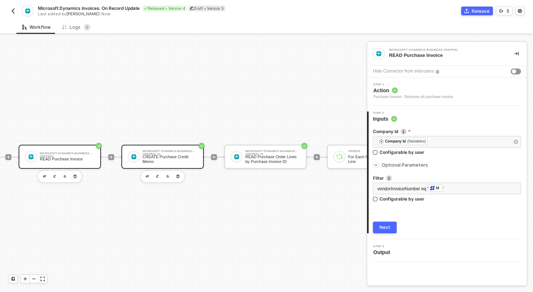
click at [180, 150] on div "Microsoft Dynamics Business Central #2" at bounding box center [170, 151] width 55 height 3
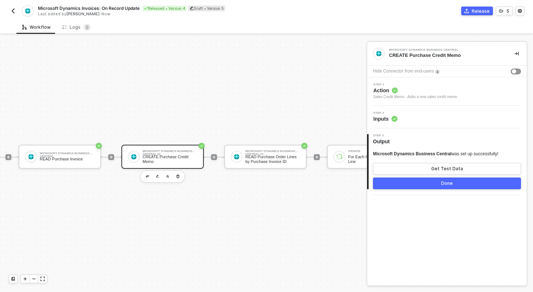
click at [417, 116] on div "Step 2 Inputs" at bounding box center [448, 117] width 158 height 11
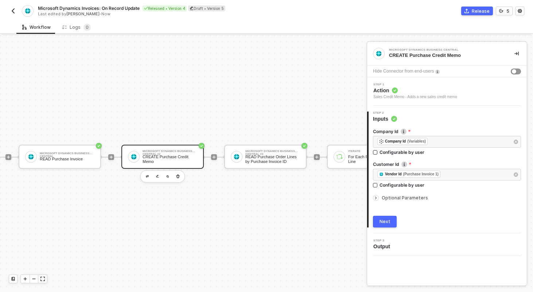
click at [400, 198] on span "Optional Parameters" at bounding box center [405, 197] width 46 height 5
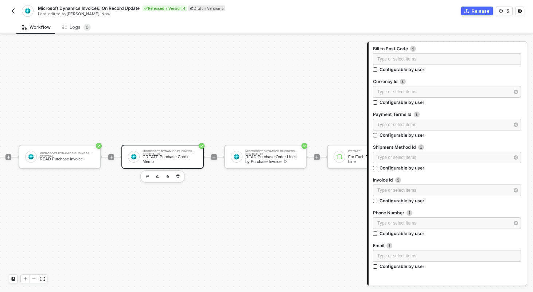
scroll to position [731, 0]
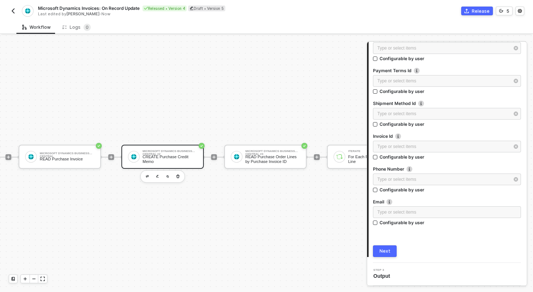
click at [387, 254] on div "Next" at bounding box center [385, 251] width 11 height 6
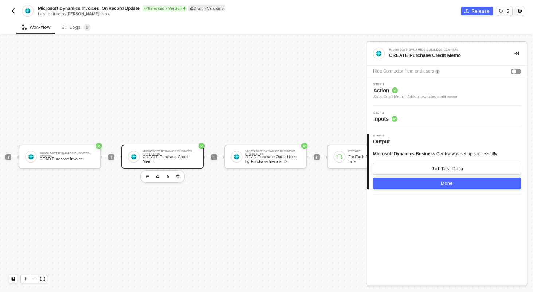
scroll to position [0, 0]
click at [274, 155] on div "READ Purchase Order Lines by Purchase Invoice ID" at bounding box center [273, 159] width 55 height 9
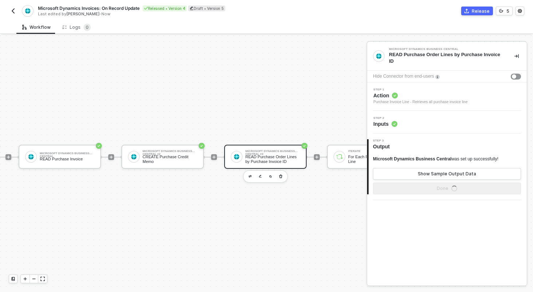
click at [437, 120] on div "Step 2 Inputs" at bounding box center [448, 122] width 158 height 11
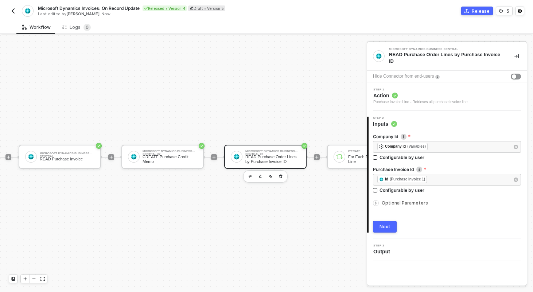
click at [399, 202] on span "Optional Parameters" at bounding box center [405, 202] width 46 height 5
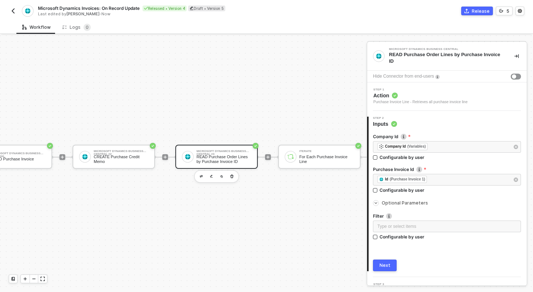
scroll to position [13, 248]
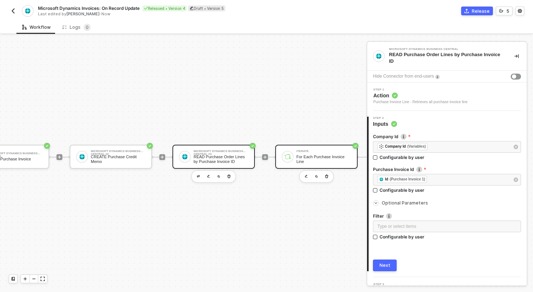
click at [320, 153] on div "Iterate For Each Purchase Invoice Line" at bounding box center [324, 157] width 55 height 14
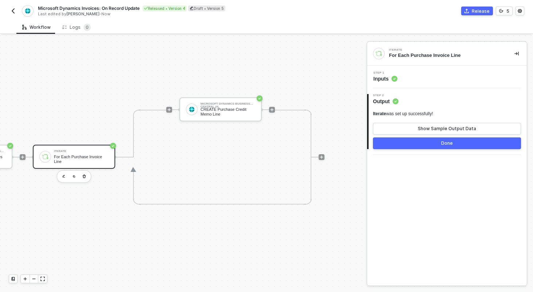
scroll to position [13, 494]
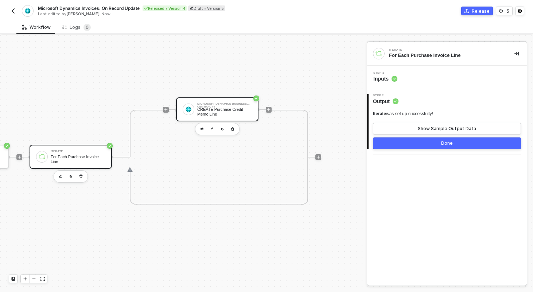
click at [216, 108] on div "CREATE Purchase Credit Memo Line" at bounding box center [224, 111] width 55 height 9
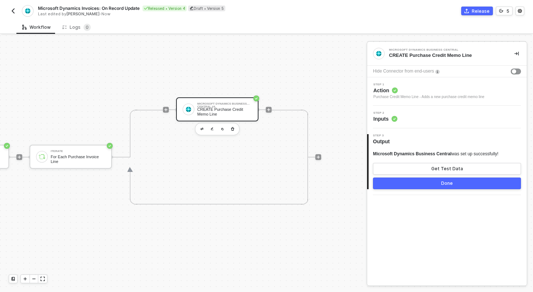
click at [416, 115] on div "Step 2 Inputs" at bounding box center [448, 117] width 158 height 11
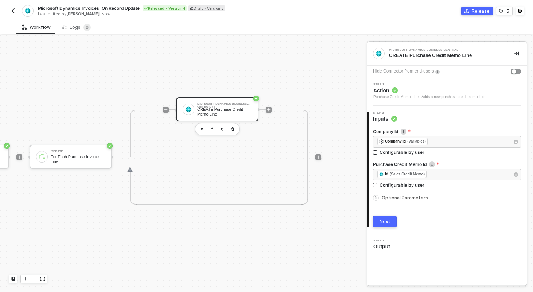
click at [394, 196] on span "Optional Parameters" at bounding box center [405, 197] width 46 height 5
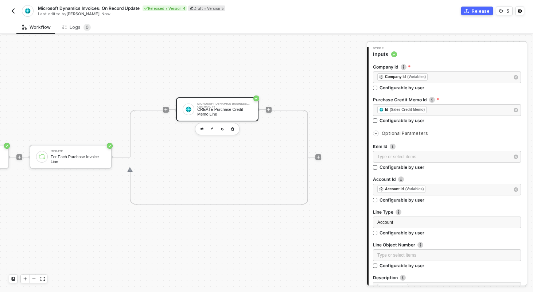
scroll to position [76, 0]
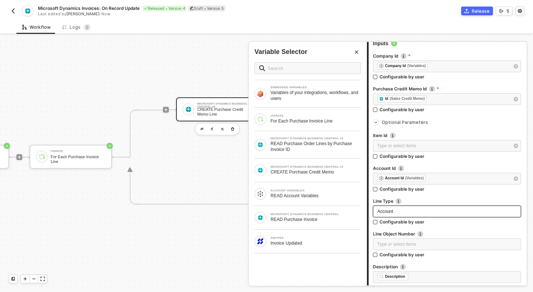
click at [392, 211] on span "Account" at bounding box center [386, 211] width 16 height 5
click at [402, 211] on div "Account" at bounding box center [447, 211] width 139 height 7
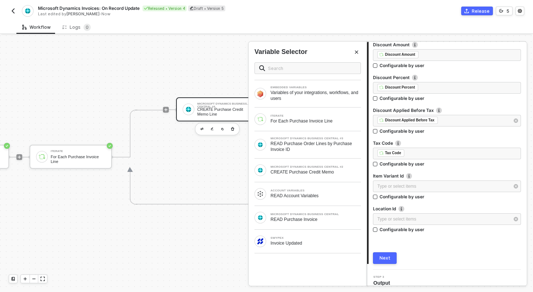
scroll to position [469, 0]
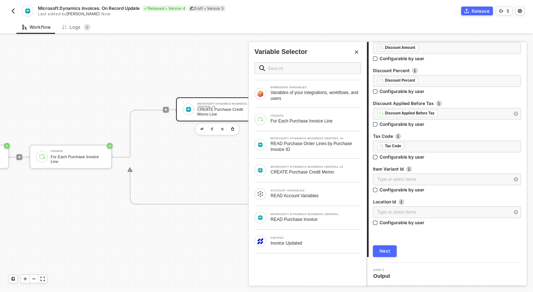
click at [387, 250] on div "Next" at bounding box center [385, 251] width 11 height 6
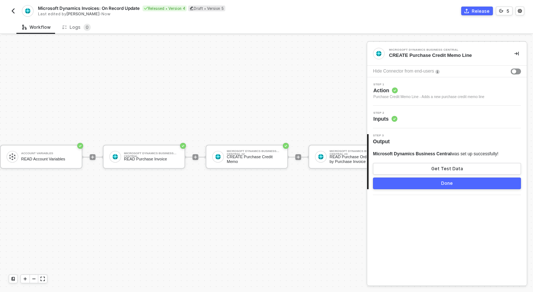
scroll to position [13, 0]
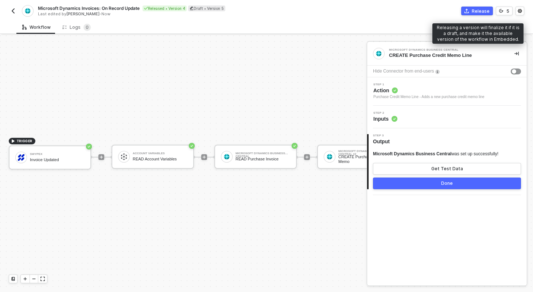
click at [479, 11] on div "Release" at bounding box center [481, 11] width 18 height 6
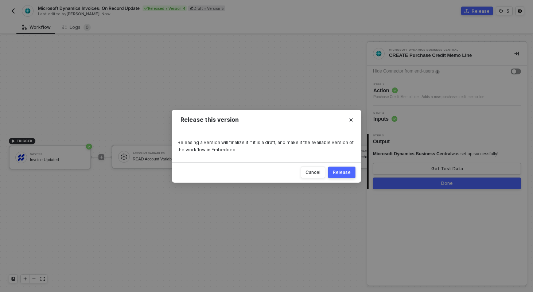
click at [348, 173] on div "Release" at bounding box center [342, 173] width 18 height 6
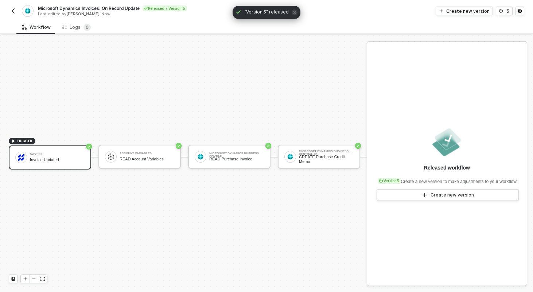
click at [13, 11] on img "button" at bounding box center [13, 11] width 6 height 6
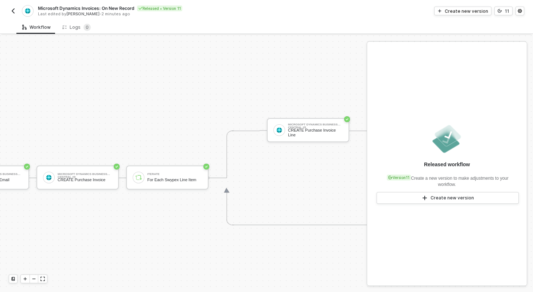
scroll to position [277, 578]
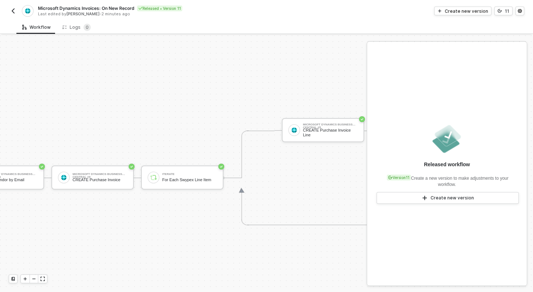
click at [13, 10] on img "button" at bounding box center [13, 11] width 6 height 6
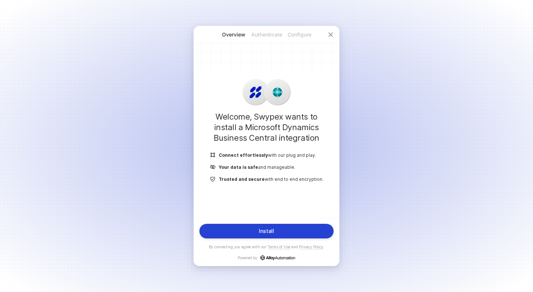
click at [284, 228] on button "Install" at bounding box center [267, 231] width 134 height 15
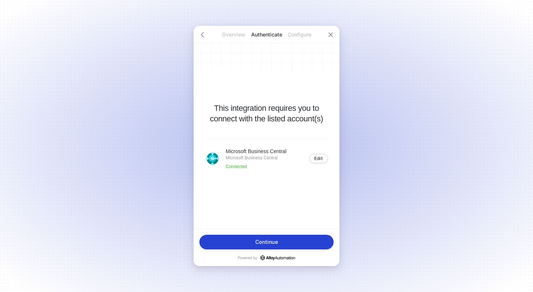
click at [270, 242] on div "Continue" at bounding box center [266, 242] width 23 height 6
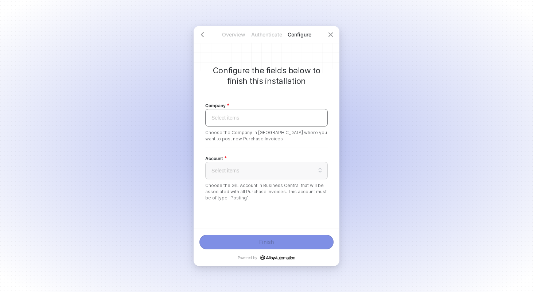
click at [251, 121] on input "search" at bounding box center [267, 117] width 114 height 17
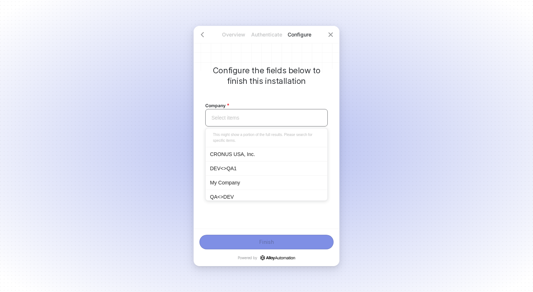
click at [238, 158] on div "CRONUS USA, Inc." at bounding box center [266, 154] width 113 height 8
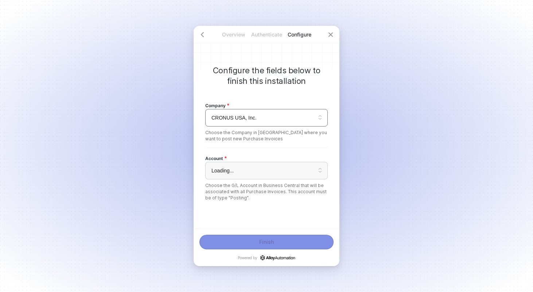
click at [238, 170] on span "Loading..." at bounding box center [267, 170] width 110 height 11
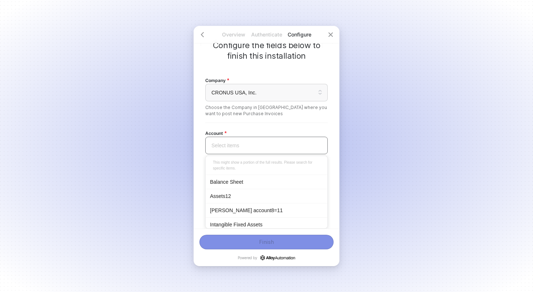
click at [266, 185] on div "Balance Sheet" at bounding box center [266, 182] width 113 height 8
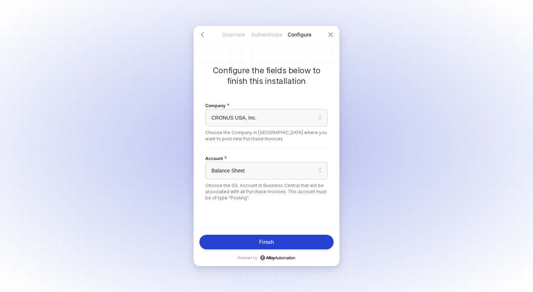
click at [271, 244] on div "Finish" at bounding box center [266, 242] width 15 height 6
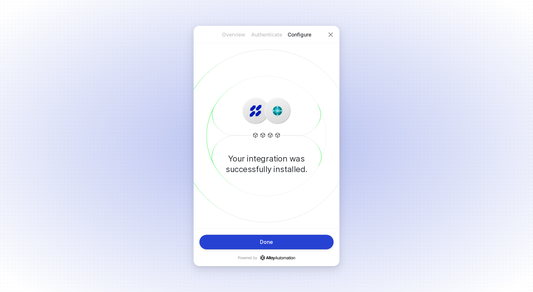
click at [257, 243] on button "Done" at bounding box center [267, 242] width 134 height 15
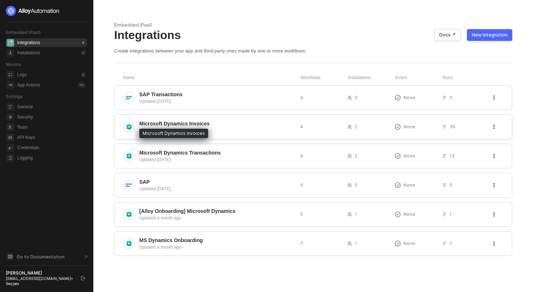
click at [178, 124] on span "Microsoft Dynamics Invoices" at bounding box center [174, 123] width 70 height 7
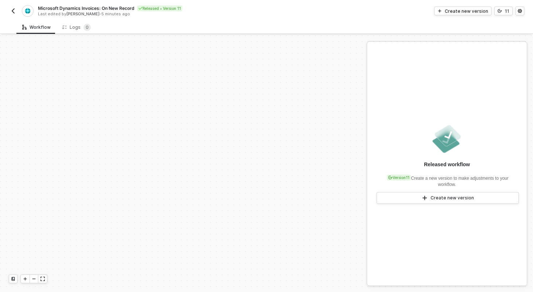
scroll to position [210, 0]
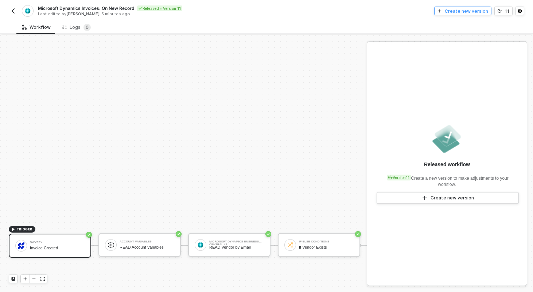
click at [472, 12] on div "Create new version" at bounding box center [466, 11] width 43 height 6
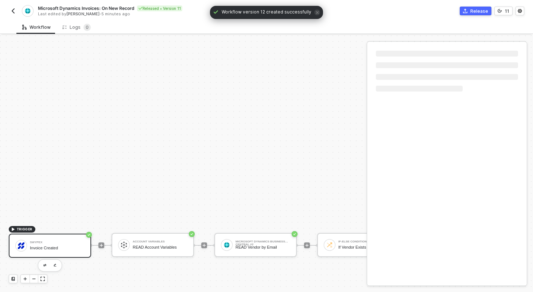
click at [35, 245] on div "Swypex Invoice Created" at bounding box center [57, 246] width 55 height 14
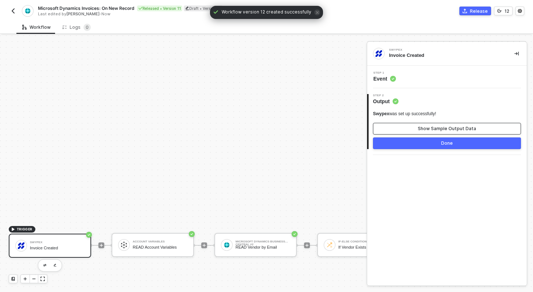
click at [409, 126] on button "Show Sample Output Data" at bounding box center [447, 129] width 148 height 12
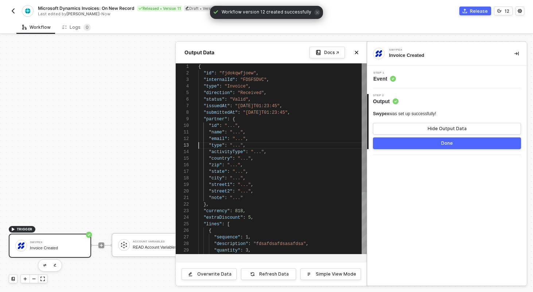
click at [199, 147] on span at bounding box center [203, 145] width 11 height 5
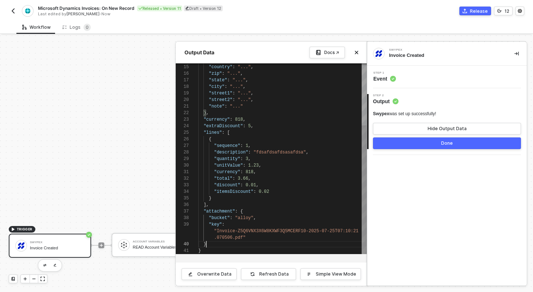
scroll to position [7, 8]
type textarea ""currency": 818, "total": 3.66, "discount": 0.01, "itemsDiscount": 0.02 } ], "a…"
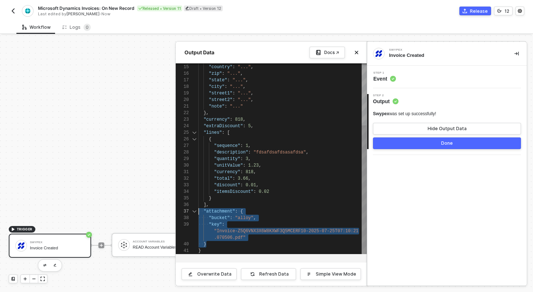
scroll to position [39, 0]
drag, startPoint x: 210, startPoint y: 244, endPoint x: 193, endPoint y: 213, distance: 35.0
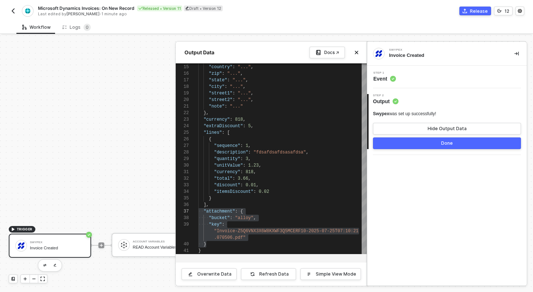
click at [123, 45] on div at bounding box center [266, 163] width 533 height 257
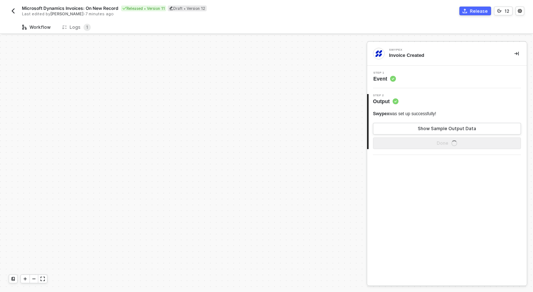
scroll to position [210, 0]
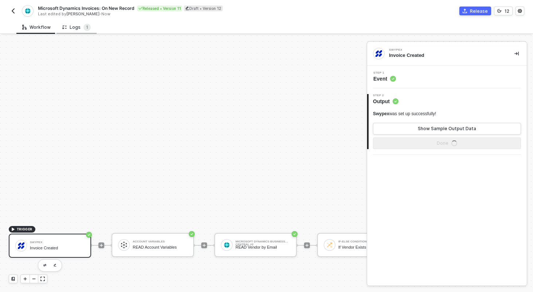
click at [80, 27] on div "Logs 1" at bounding box center [76, 27] width 28 height 7
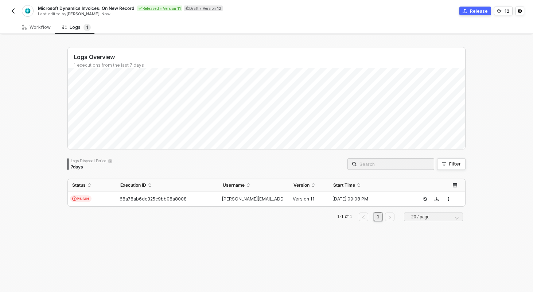
click at [108, 201] on td "Failure" at bounding box center [92, 199] width 48 height 15
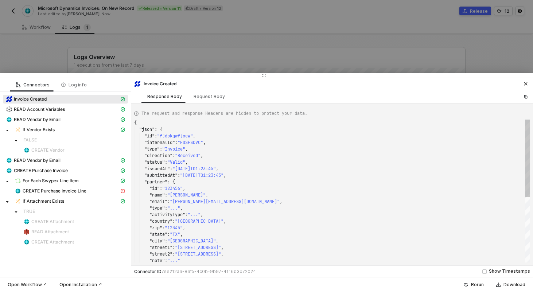
scroll to position [66, 0]
click at [95, 190] on div "CREATE Purchase Invoice Line" at bounding box center [67, 191] width 105 height 7
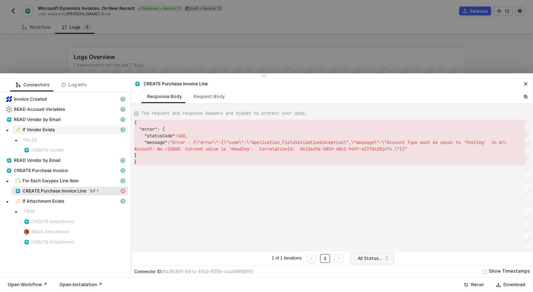
scroll to position [33, 0]
click at [311, 23] on div at bounding box center [266, 146] width 533 height 292
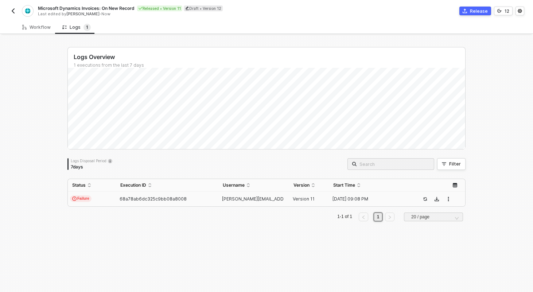
click at [15, 15] on div "Microsoft Dynamics Invoices: On New Record Released • Version 11 Draft • Versio…" at bounding box center [138, 11] width 258 height 12
click at [15, 15] on button "button" at bounding box center [13, 11] width 9 height 9
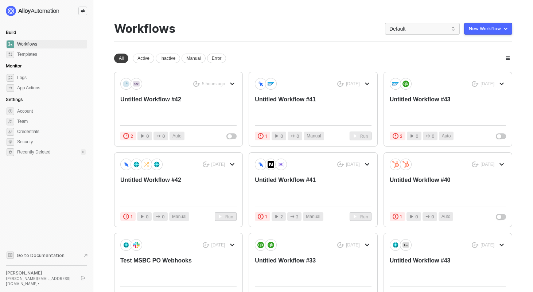
click at [83, 11] on icon "icon-swap" at bounding box center [83, 10] width 4 height 3
click at [85, 10] on div at bounding box center [82, 11] width 9 height 9
